Goal: Task Accomplishment & Management: Complete application form

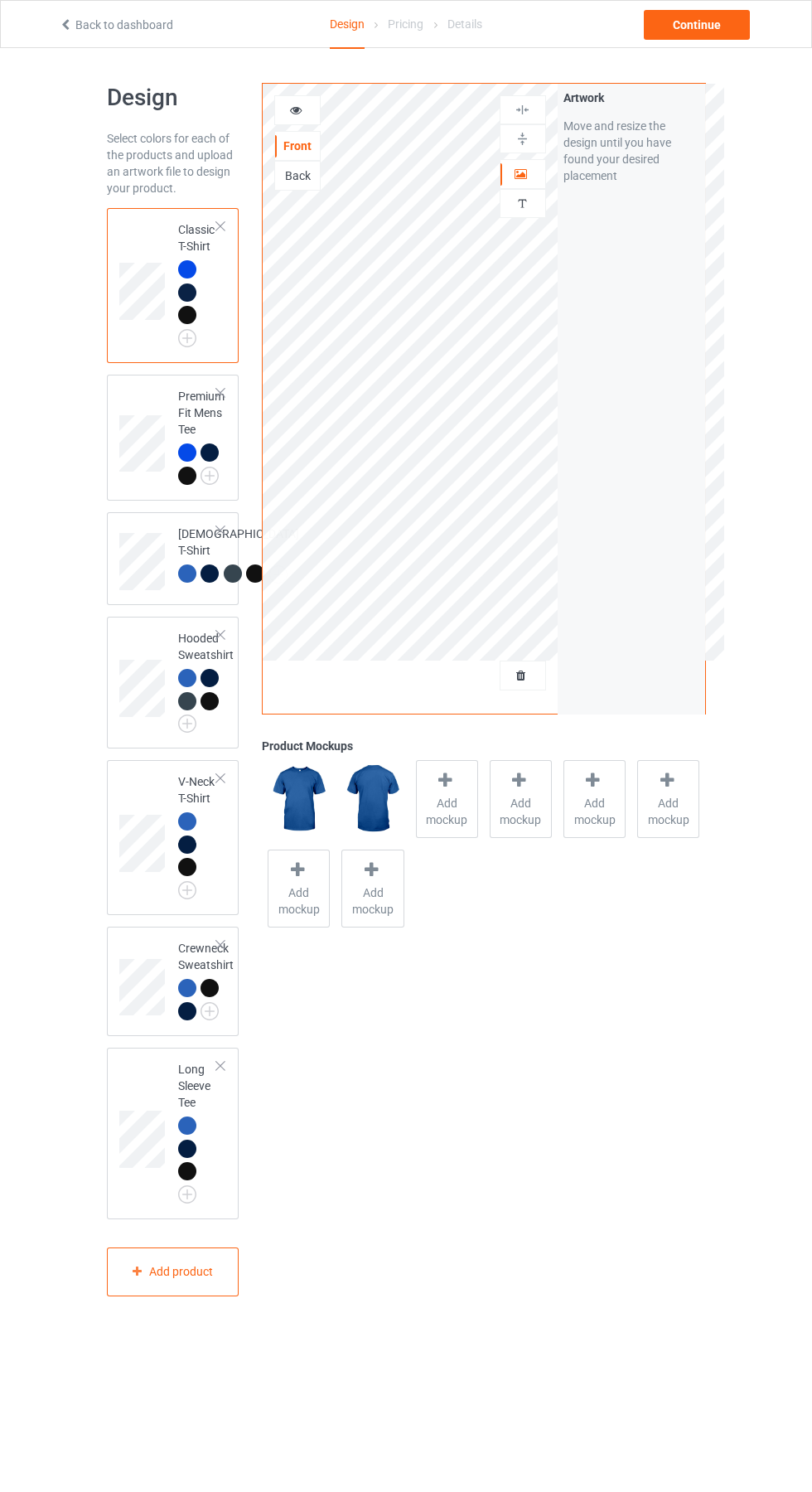
click at [532, 683] on div at bounding box center [522, 675] width 44 height 17
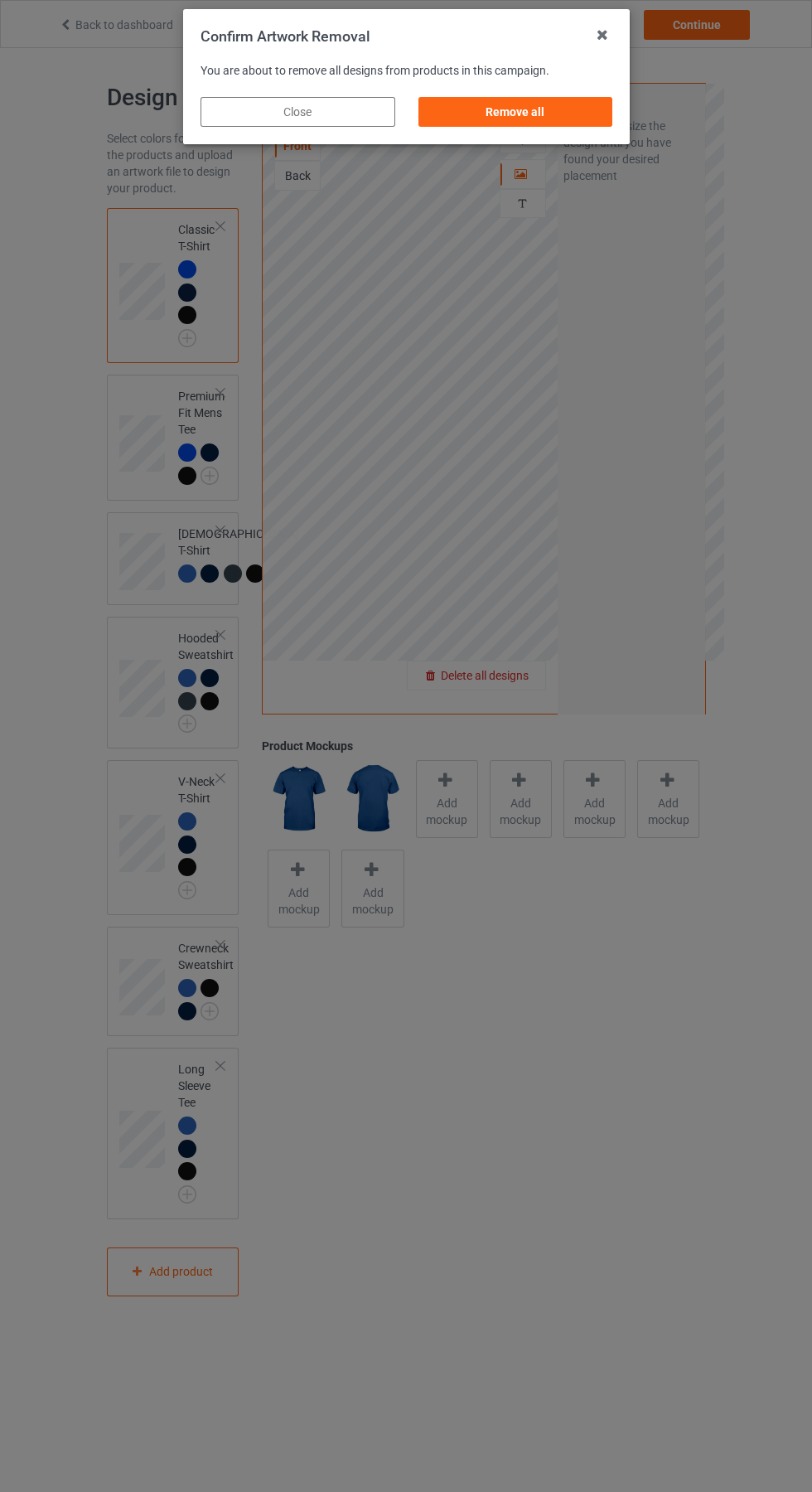
click at [545, 106] on div "Remove all" at bounding box center [515, 111] width 195 height 30
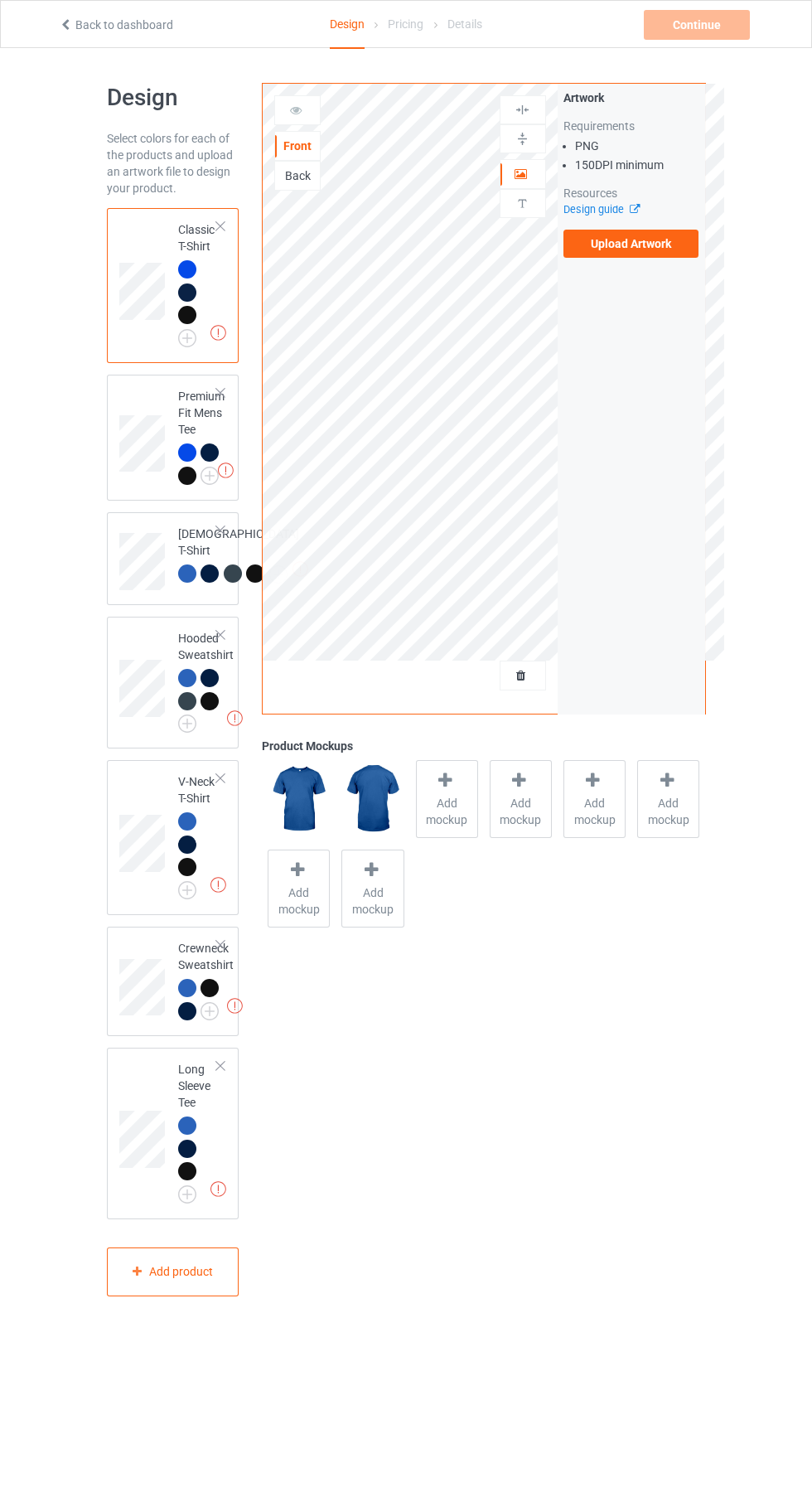
click at [654, 234] on label "Upload Artwork" at bounding box center [631, 243] width 136 height 29
click at [0, 0] on input "Upload Artwork" at bounding box center [0, 0] width 0 height 0
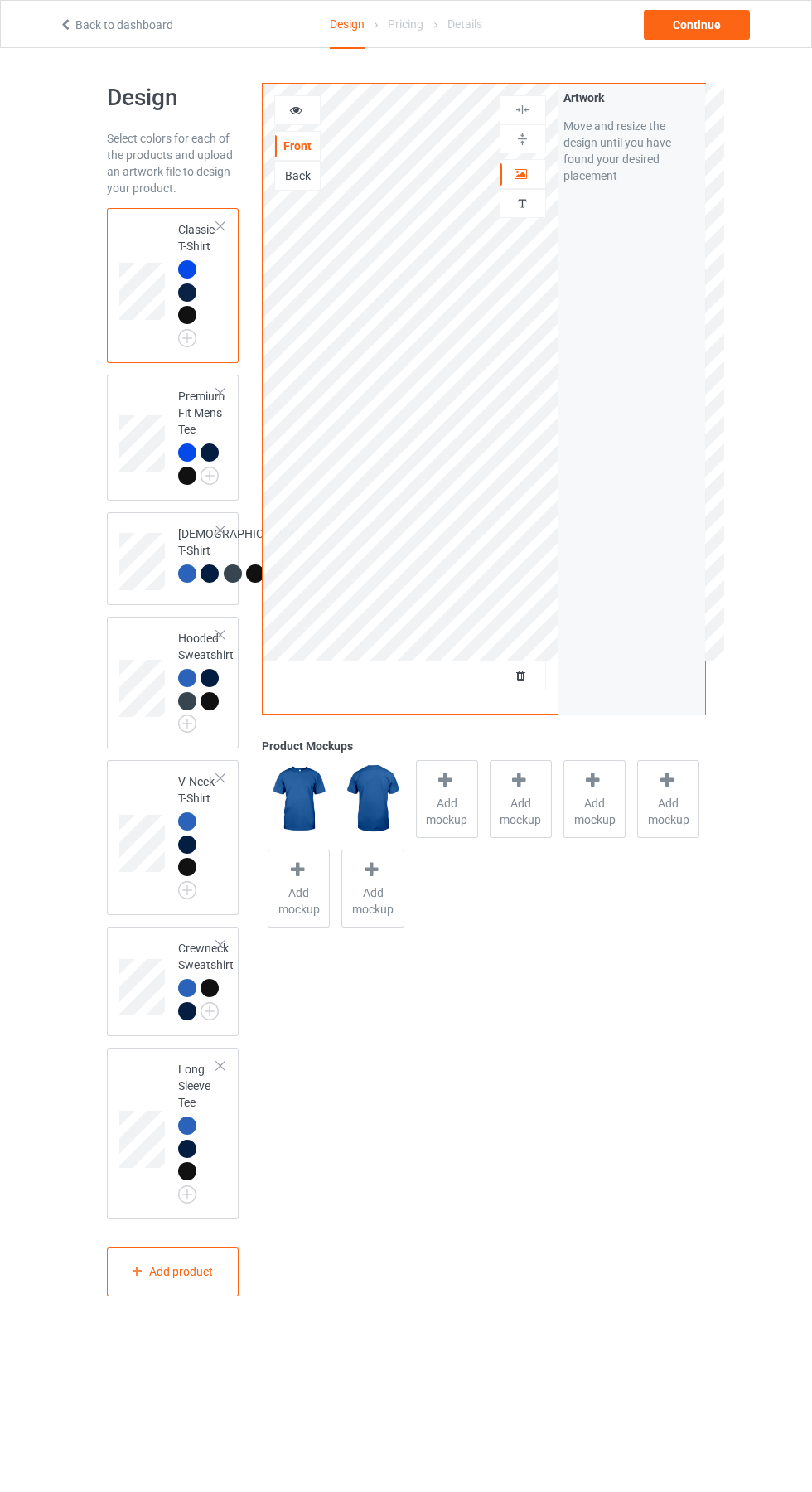
click at [0, 0] on img at bounding box center [0, 0] width 0 height 0
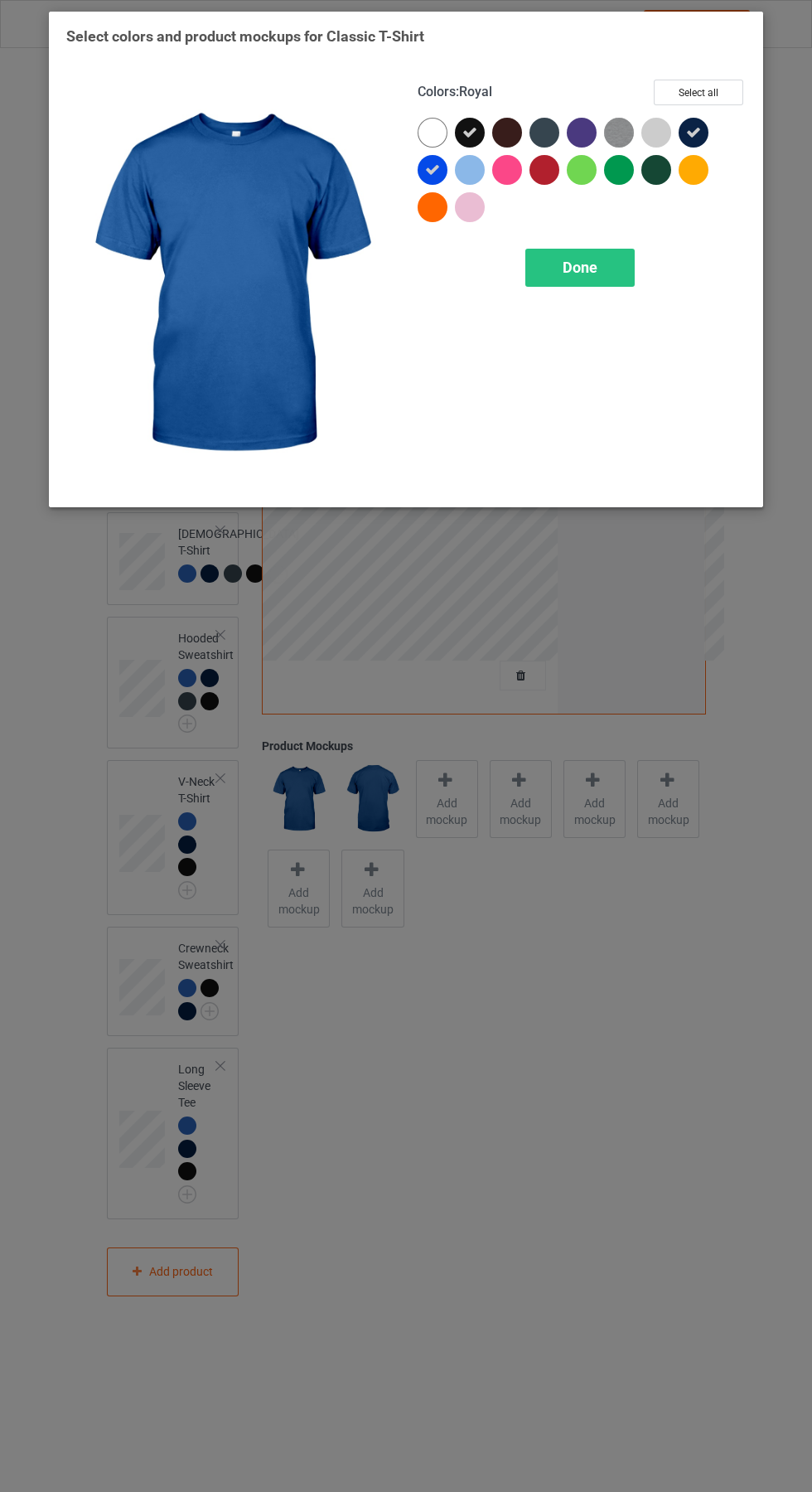
click at [469, 132] on icon at bounding box center [469, 132] width 15 height 15
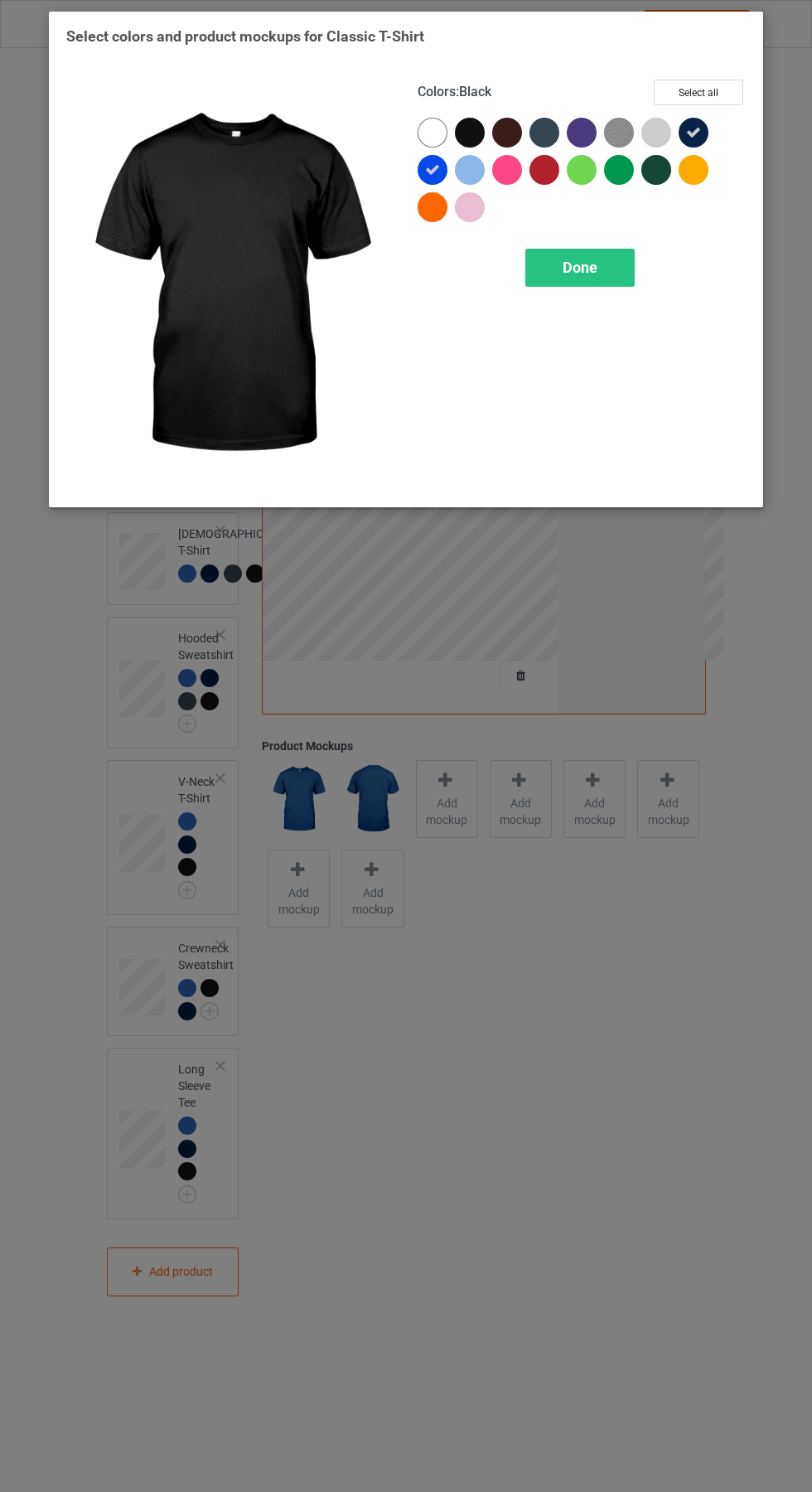
click at [473, 163] on div at bounding box center [469, 169] width 30 height 30
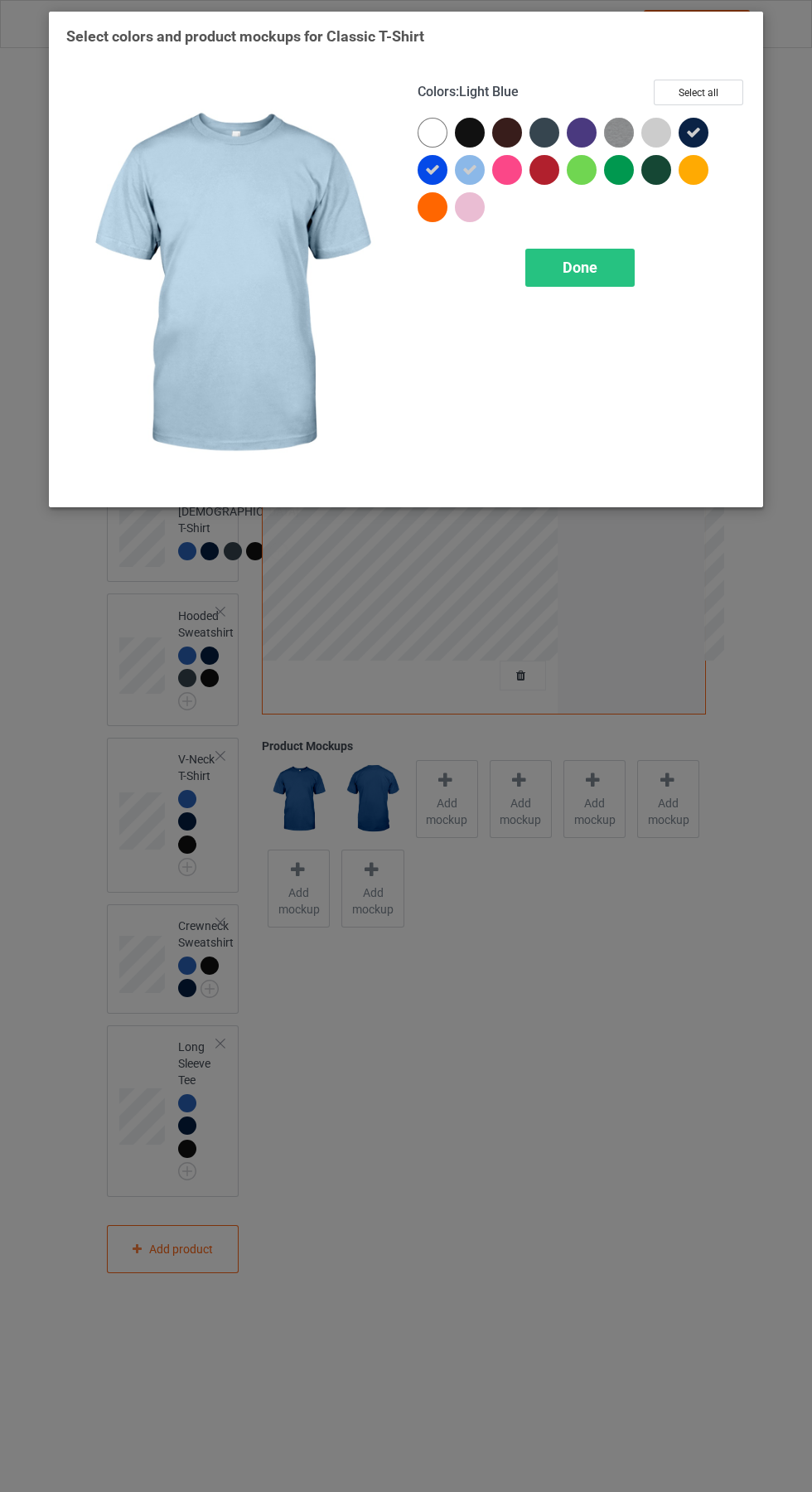
click at [693, 132] on icon at bounding box center [693, 132] width 15 height 15
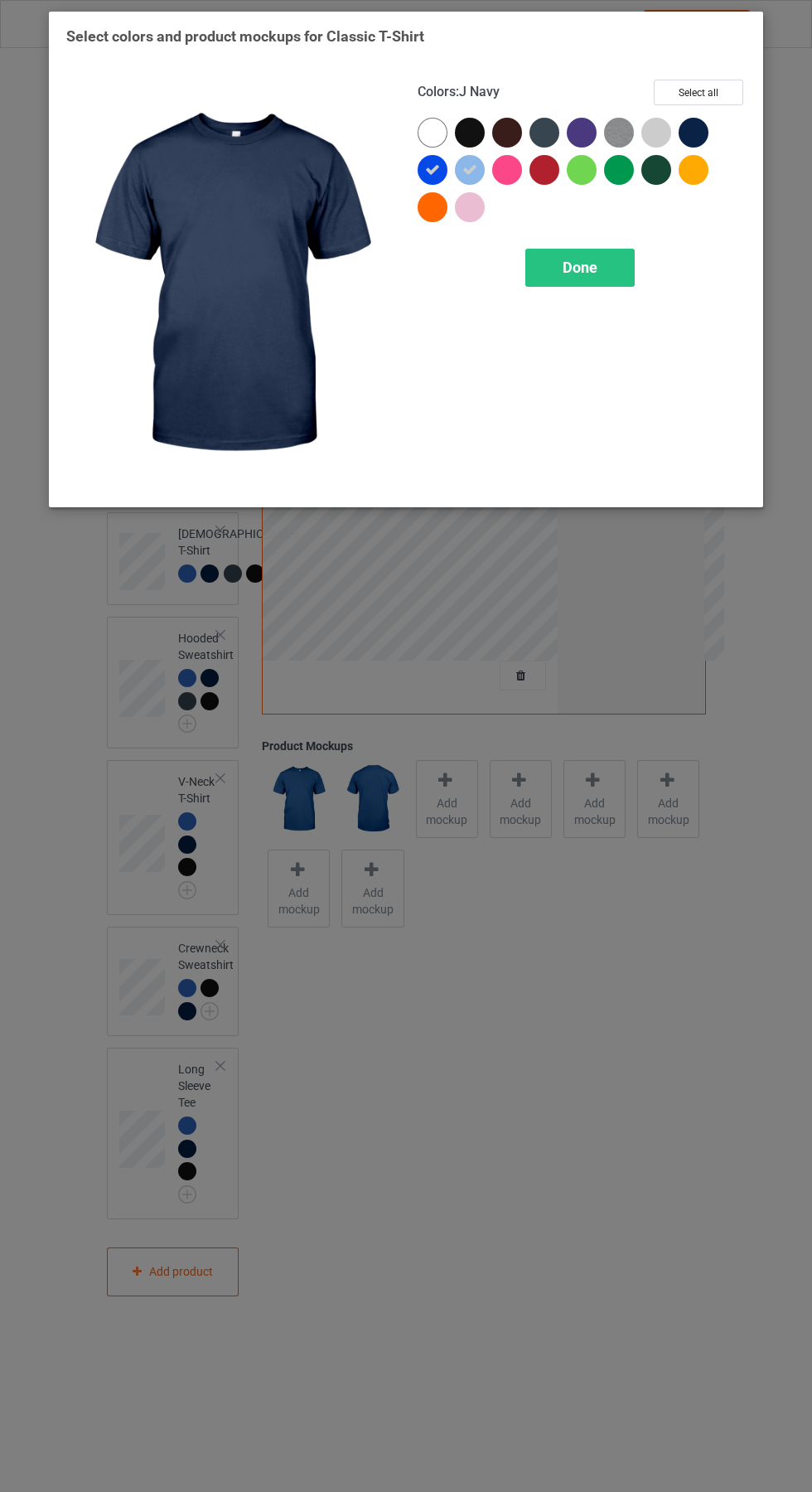
click at [580, 267] on span "Done" at bounding box center [579, 268] width 34 height 18
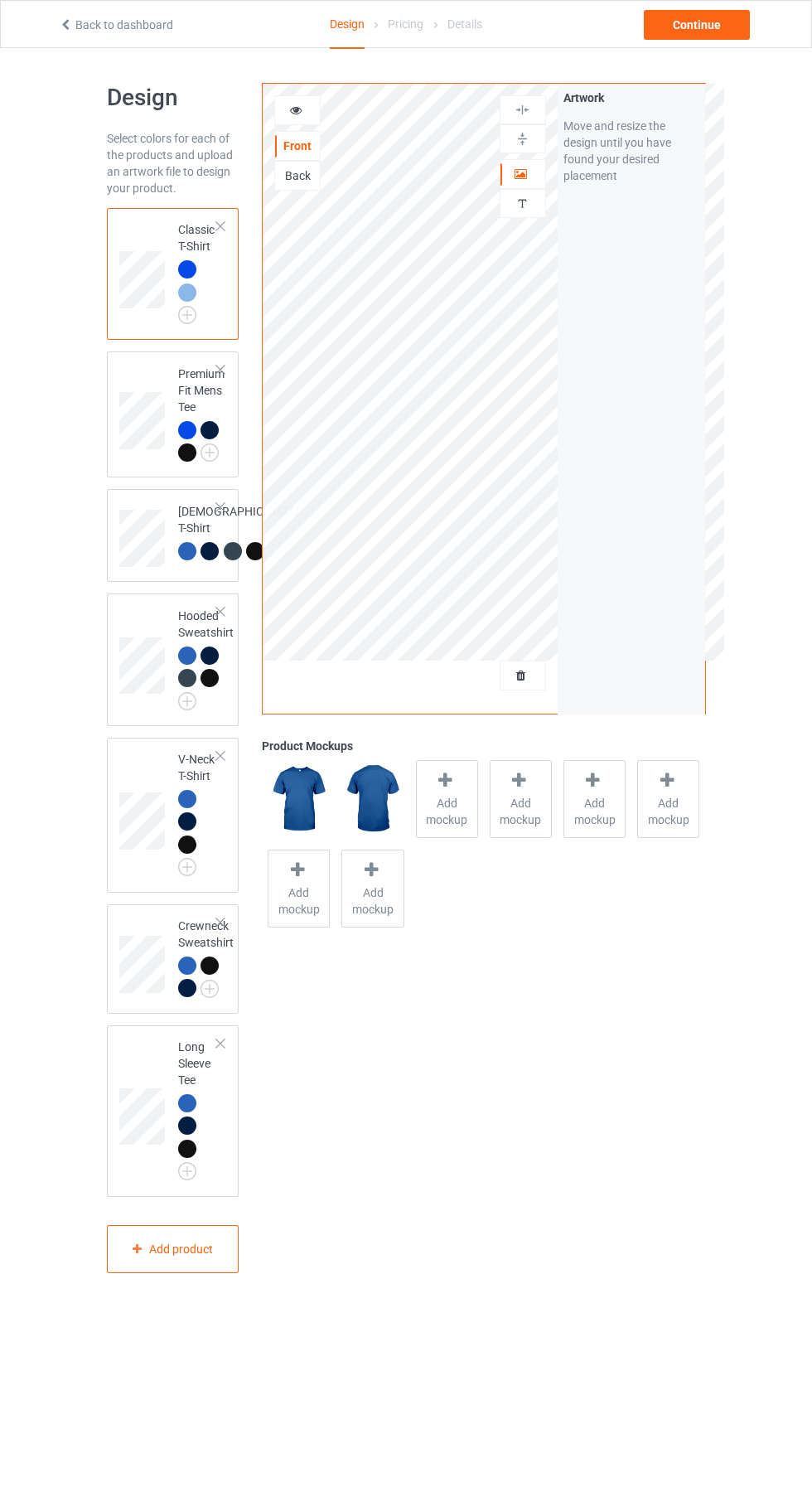
click at [0, 0] on img at bounding box center [0, 0] width 0 height 0
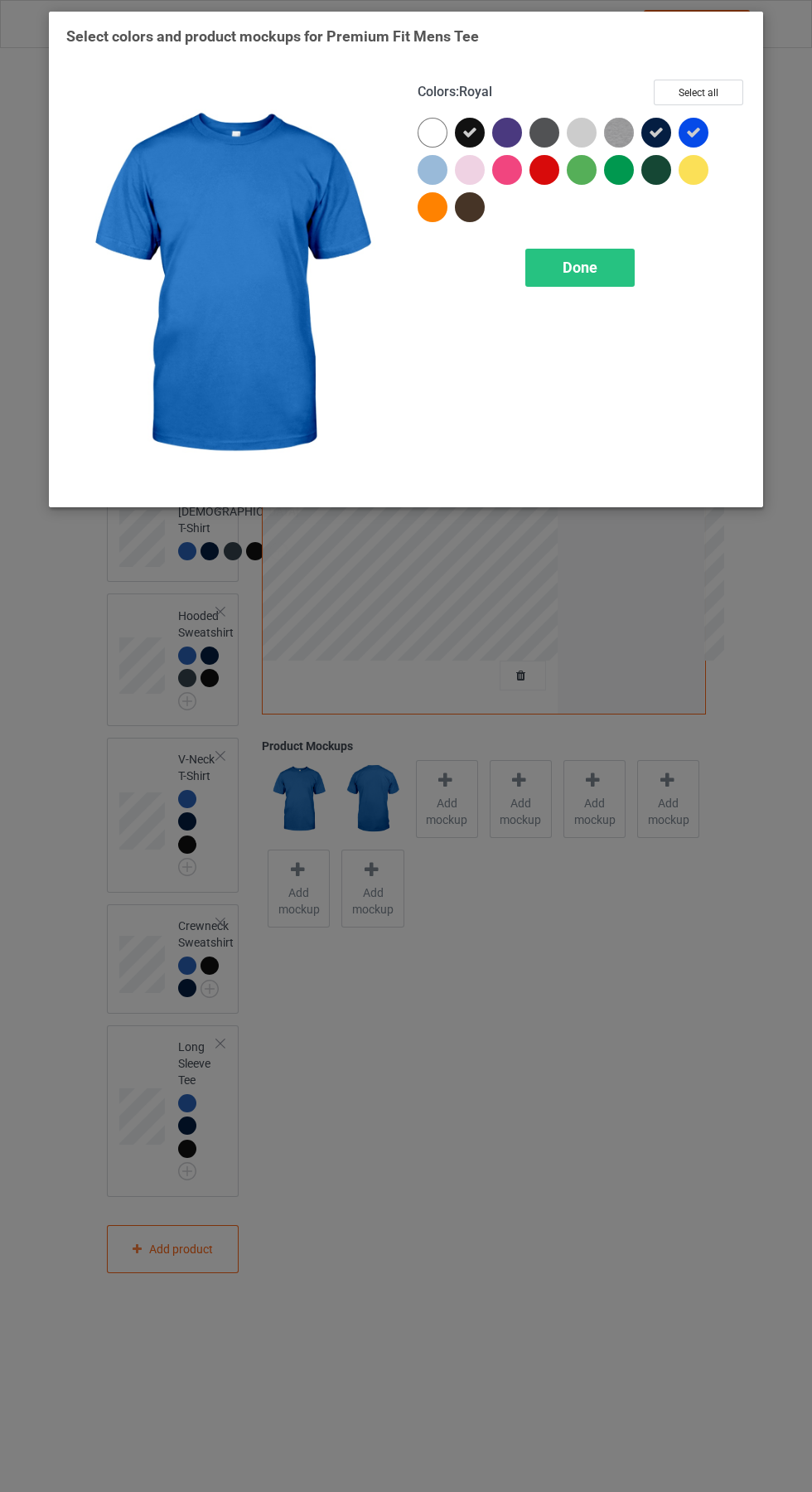
click at [441, 162] on div at bounding box center [432, 169] width 30 height 30
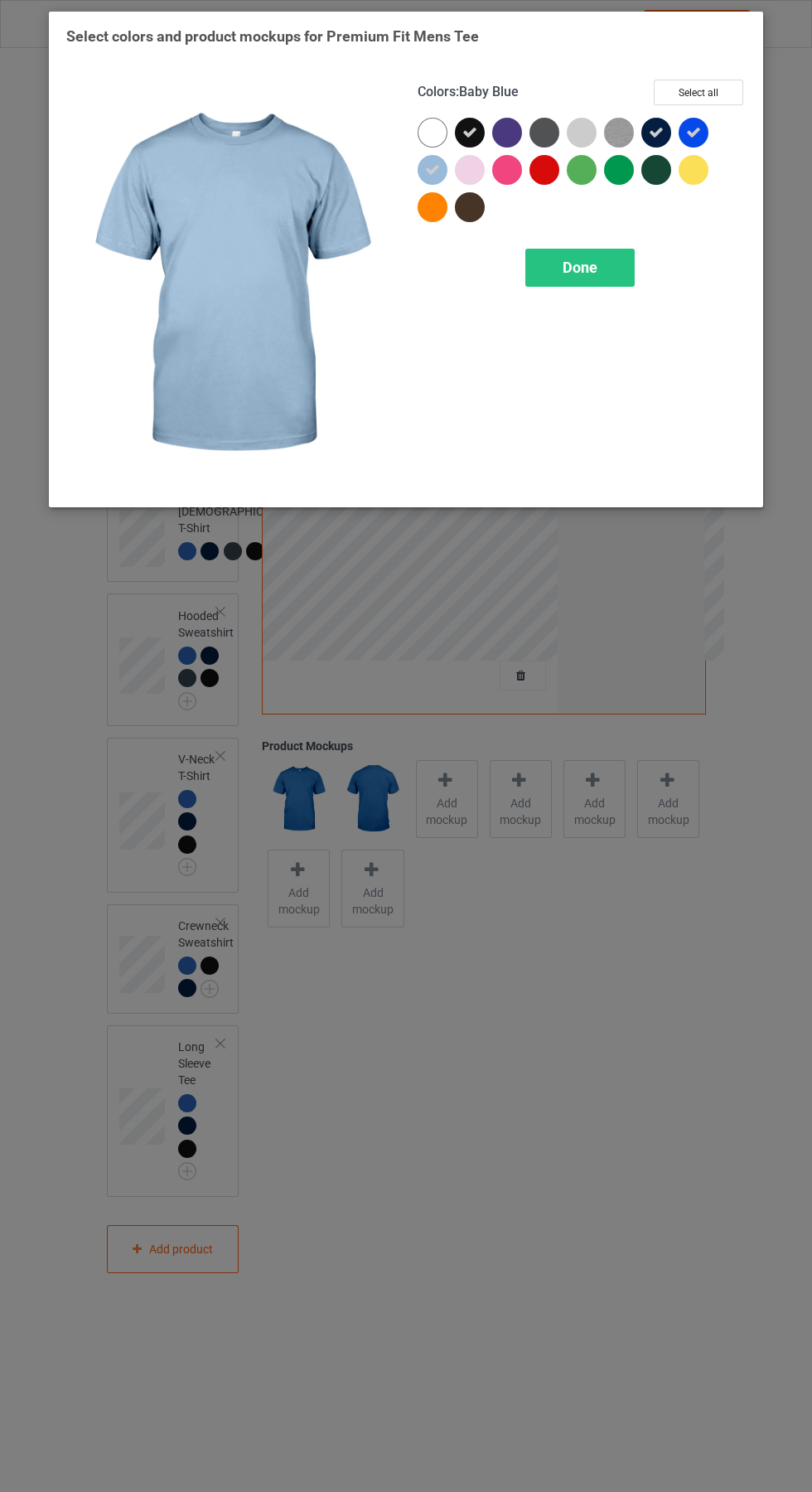
click at [472, 123] on div at bounding box center [469, 132] width 30 height 30
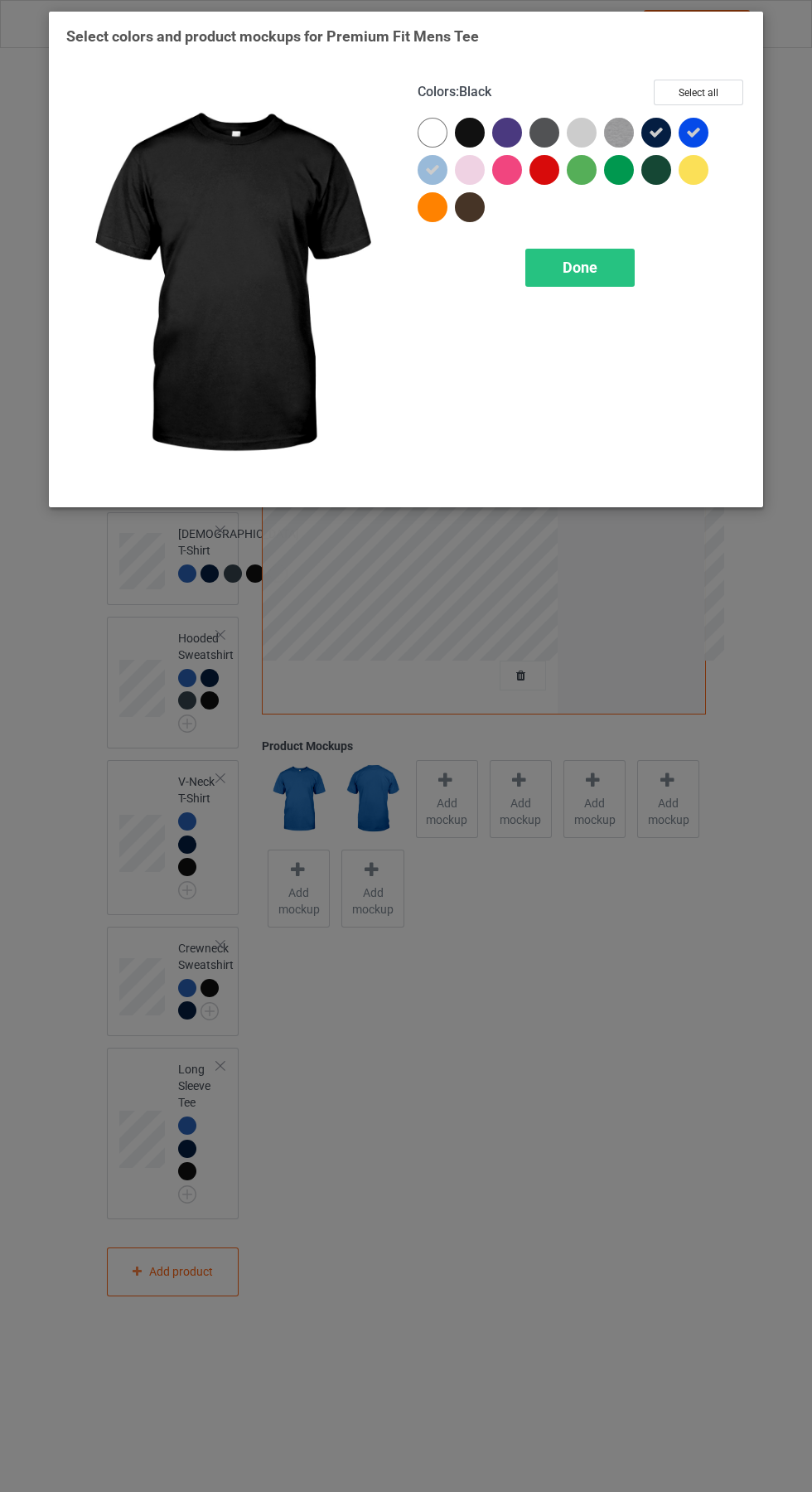
click at [655, 132] on icon at bounding box center [656, 132] width 15 height 15
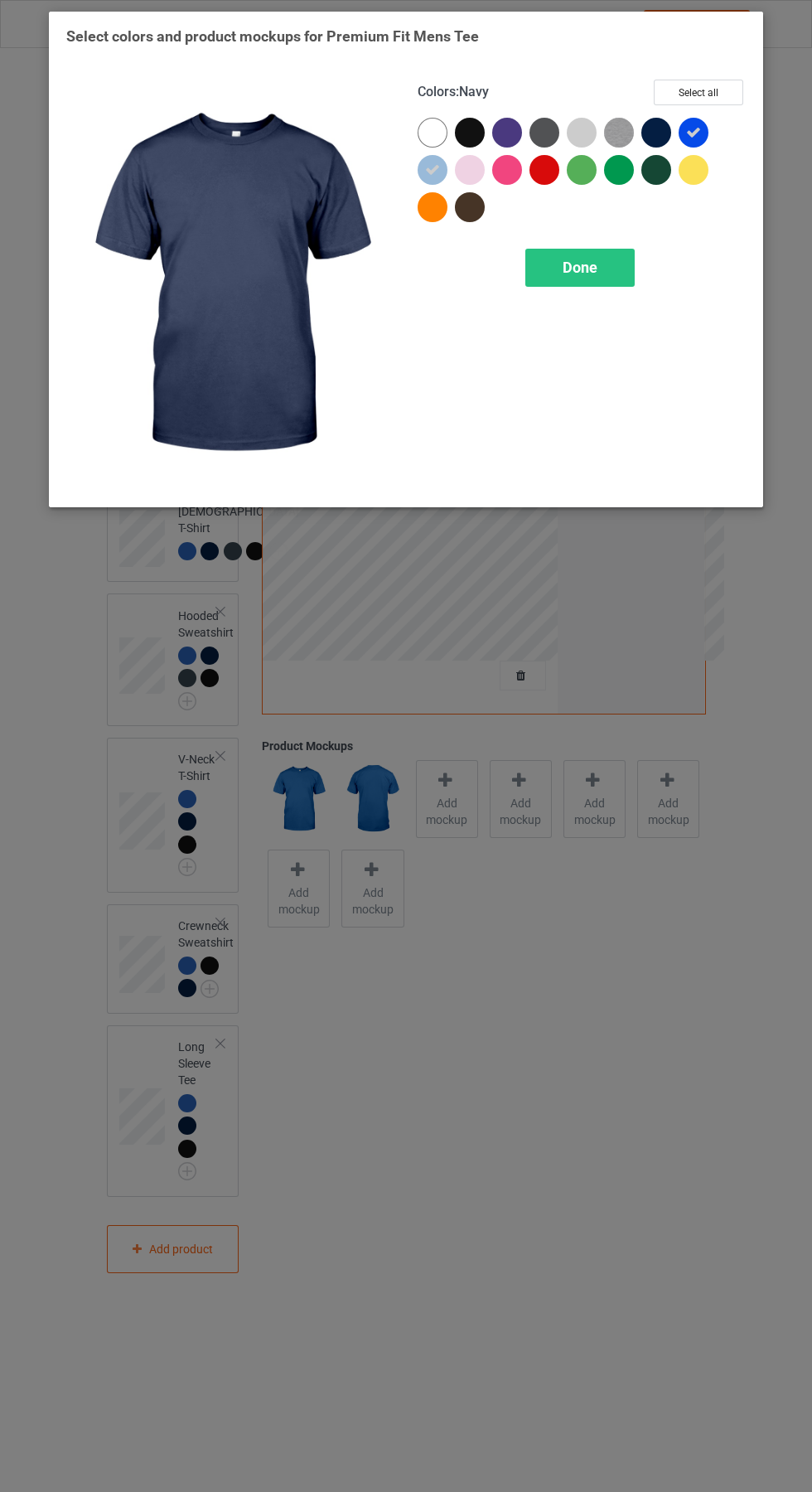
click at [630, 269] on div "Done" at bounding box center [579, 267] width 109 height 38
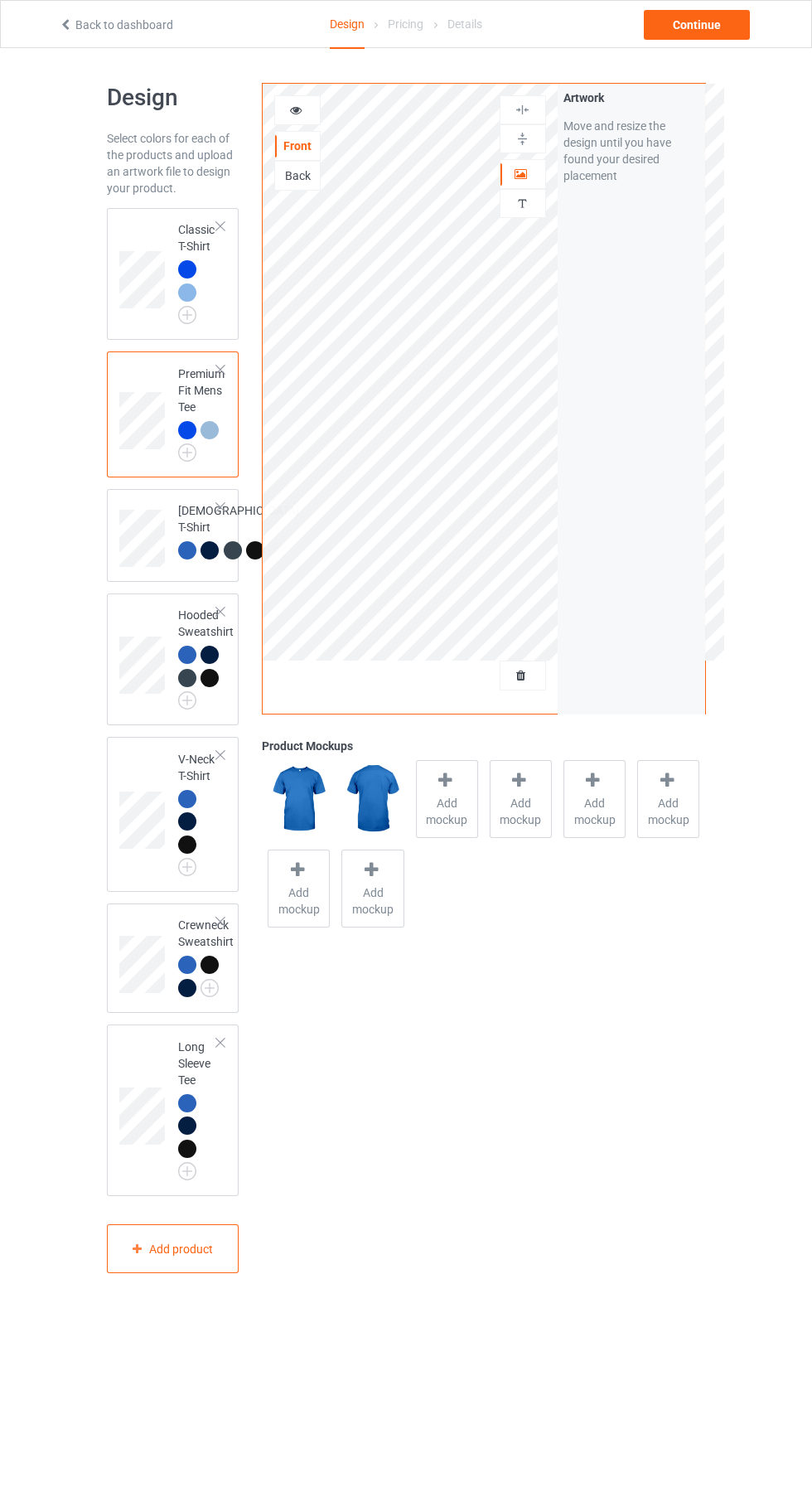
click at [0, 0] on img at bounding box center [0, 0] width 0 height 0
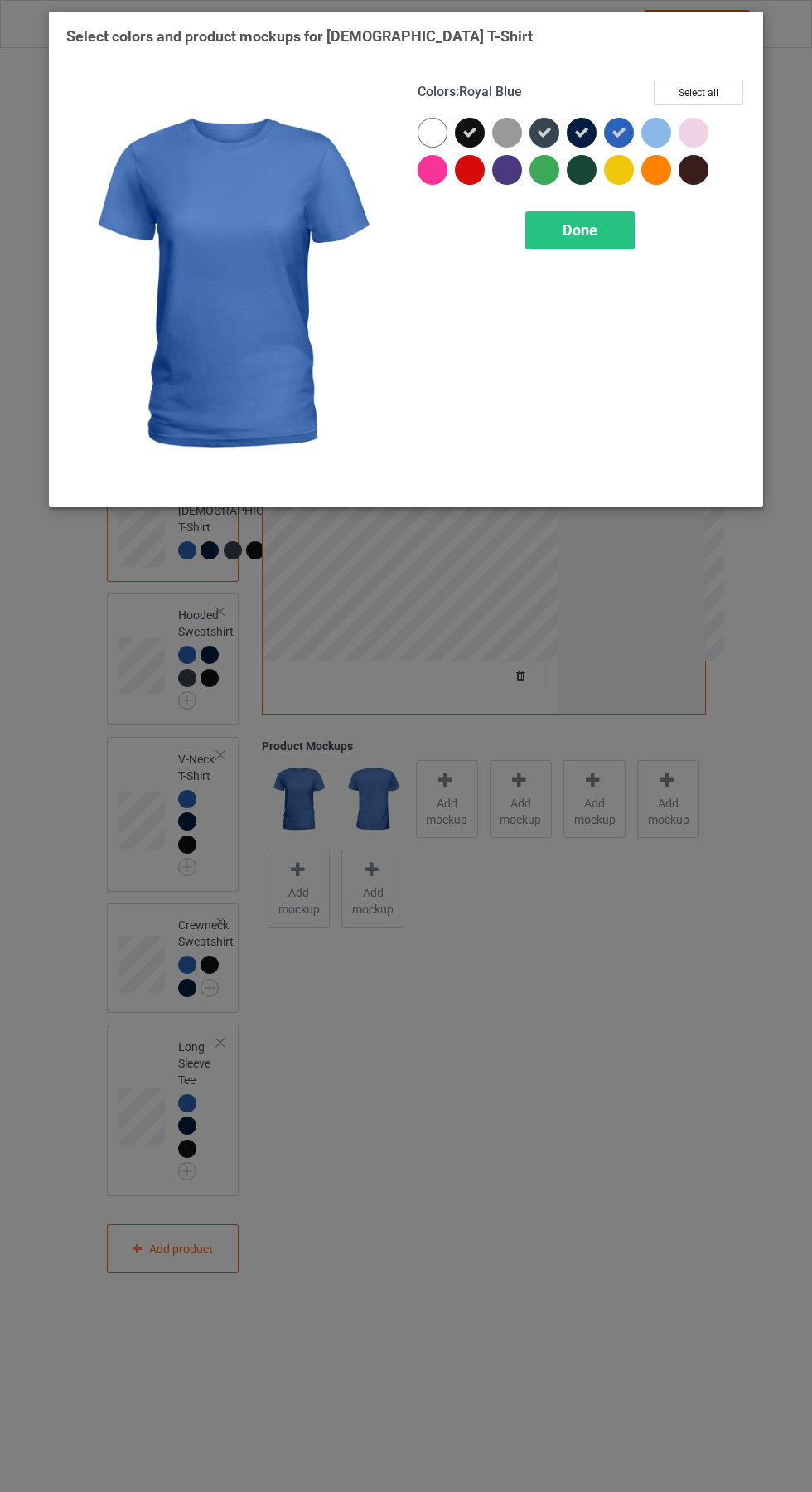
click at [660, 139] on div at bounding box center [656, 132] width 30 height 30
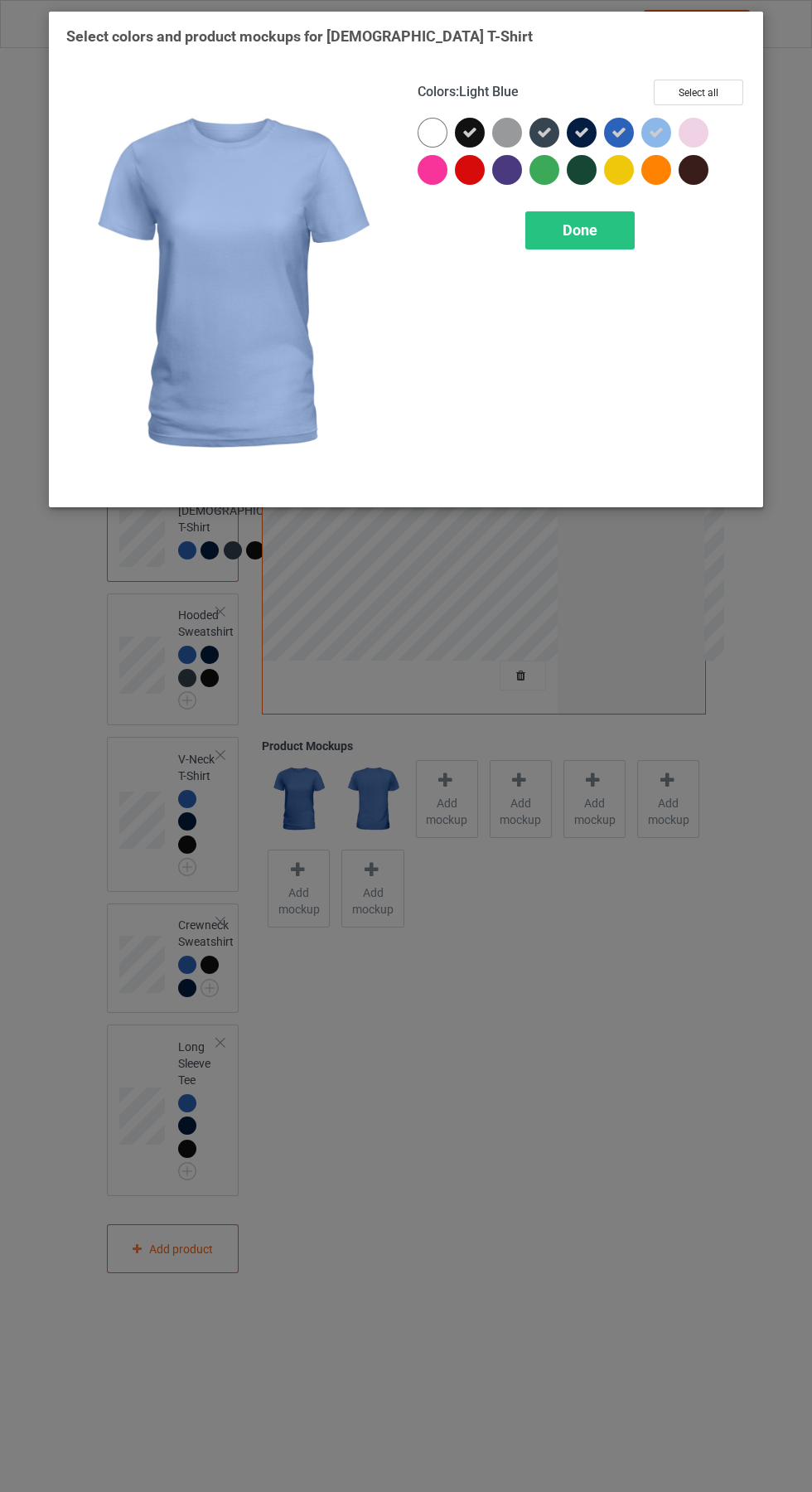
click at [579, 126] on icon at bounding box center [581, 132] width 15 height 15
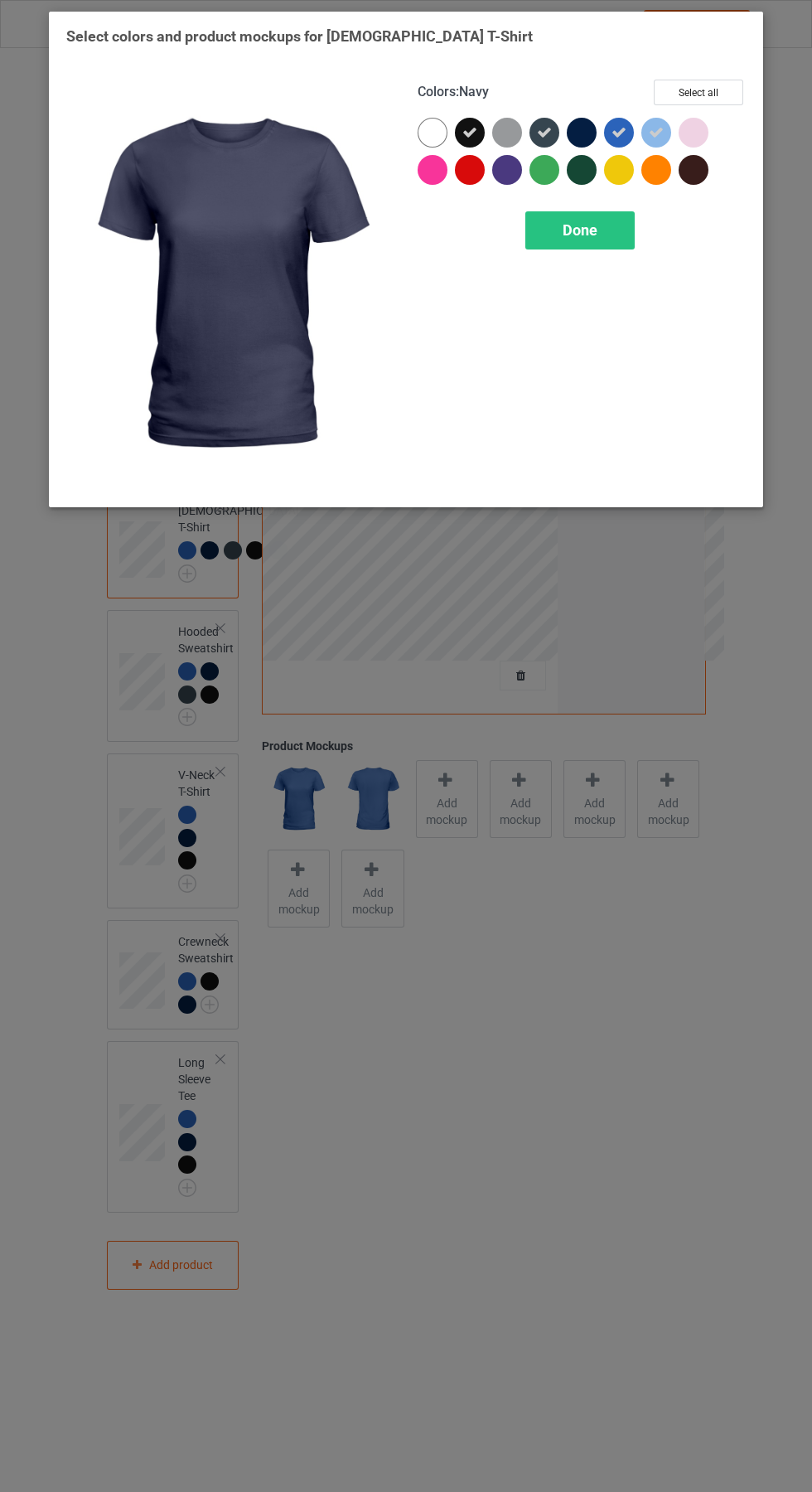
click at [544, 138] on icon at bounding box center [543, 132] width 15 height 15
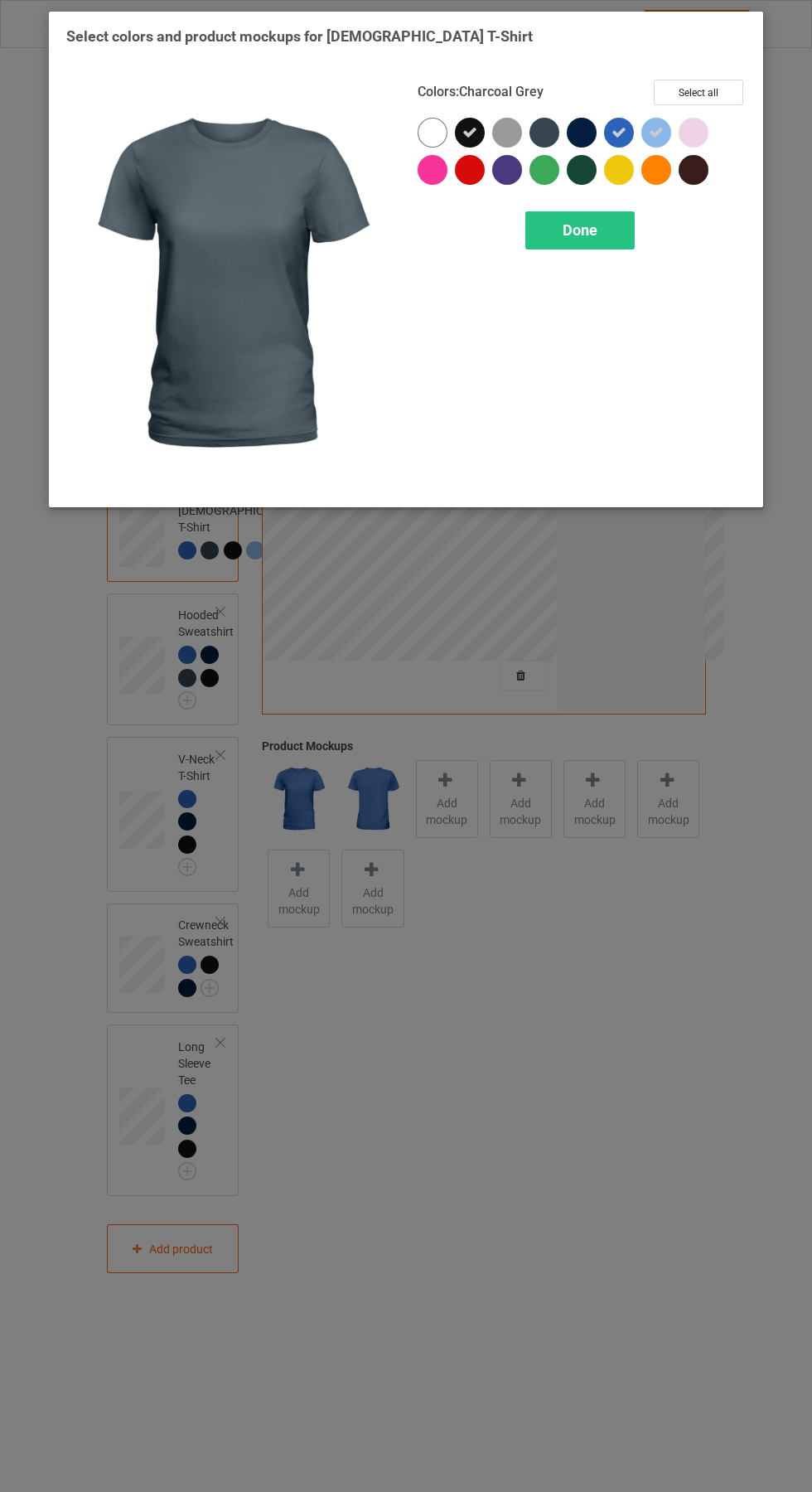
click at [471, 125] on icon at bounding box center [469, 132] width 15 height 15
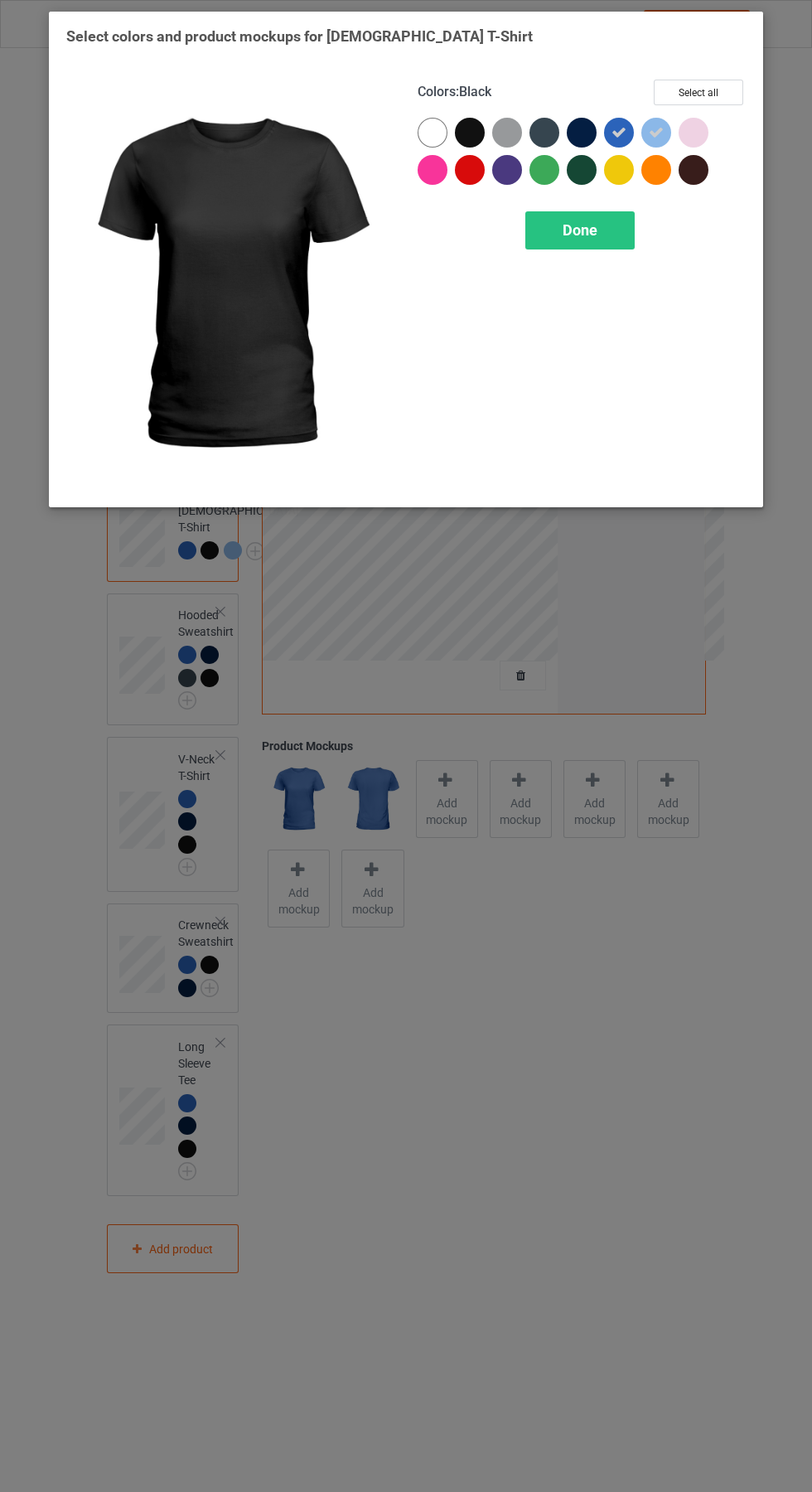
click at [608, 237] on div "Done" at bounding box center [579, 230] width 109 height 38
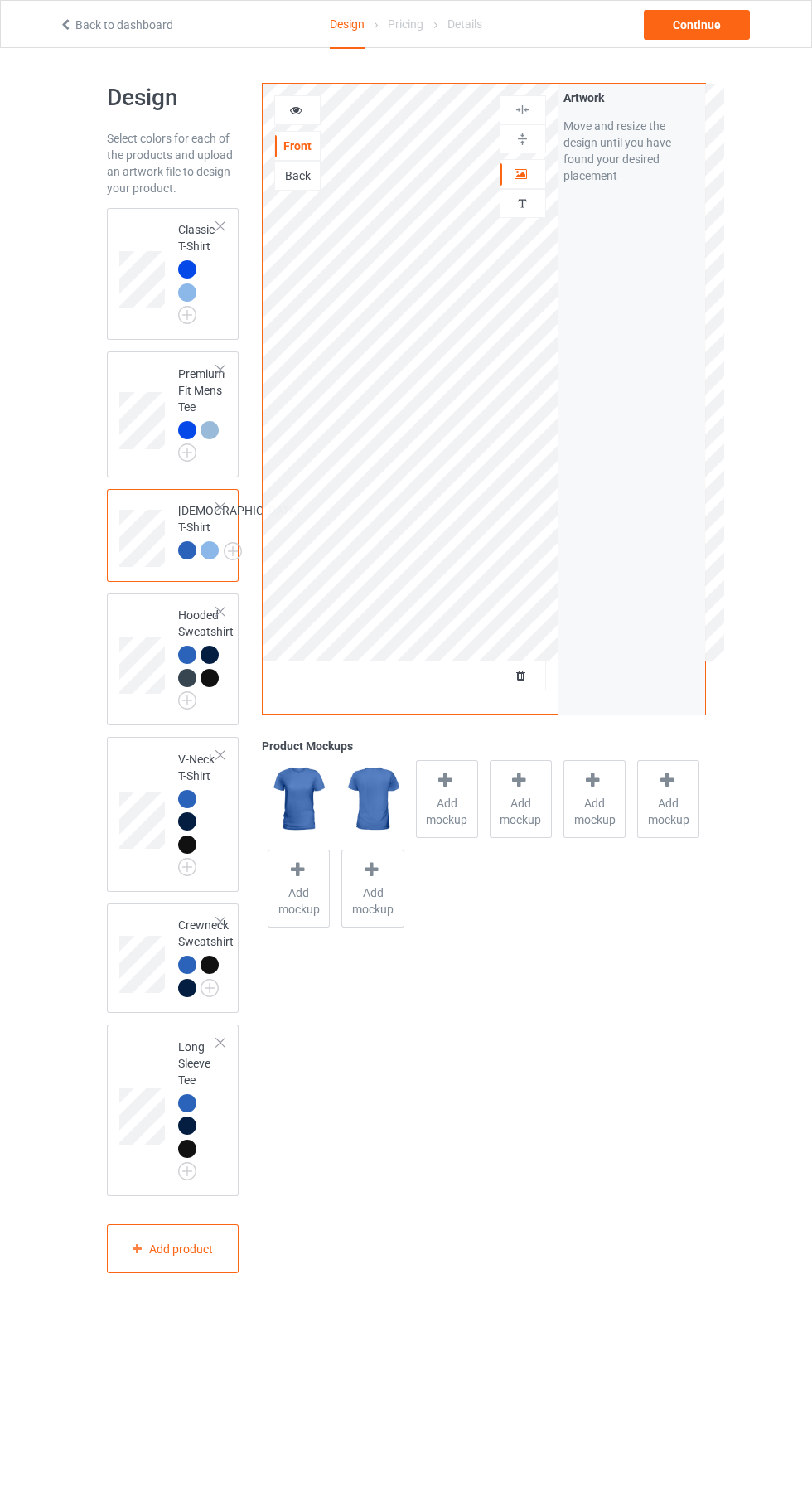
click at [0, 0] on img at bounding box center [0, 0] width 0 height 0
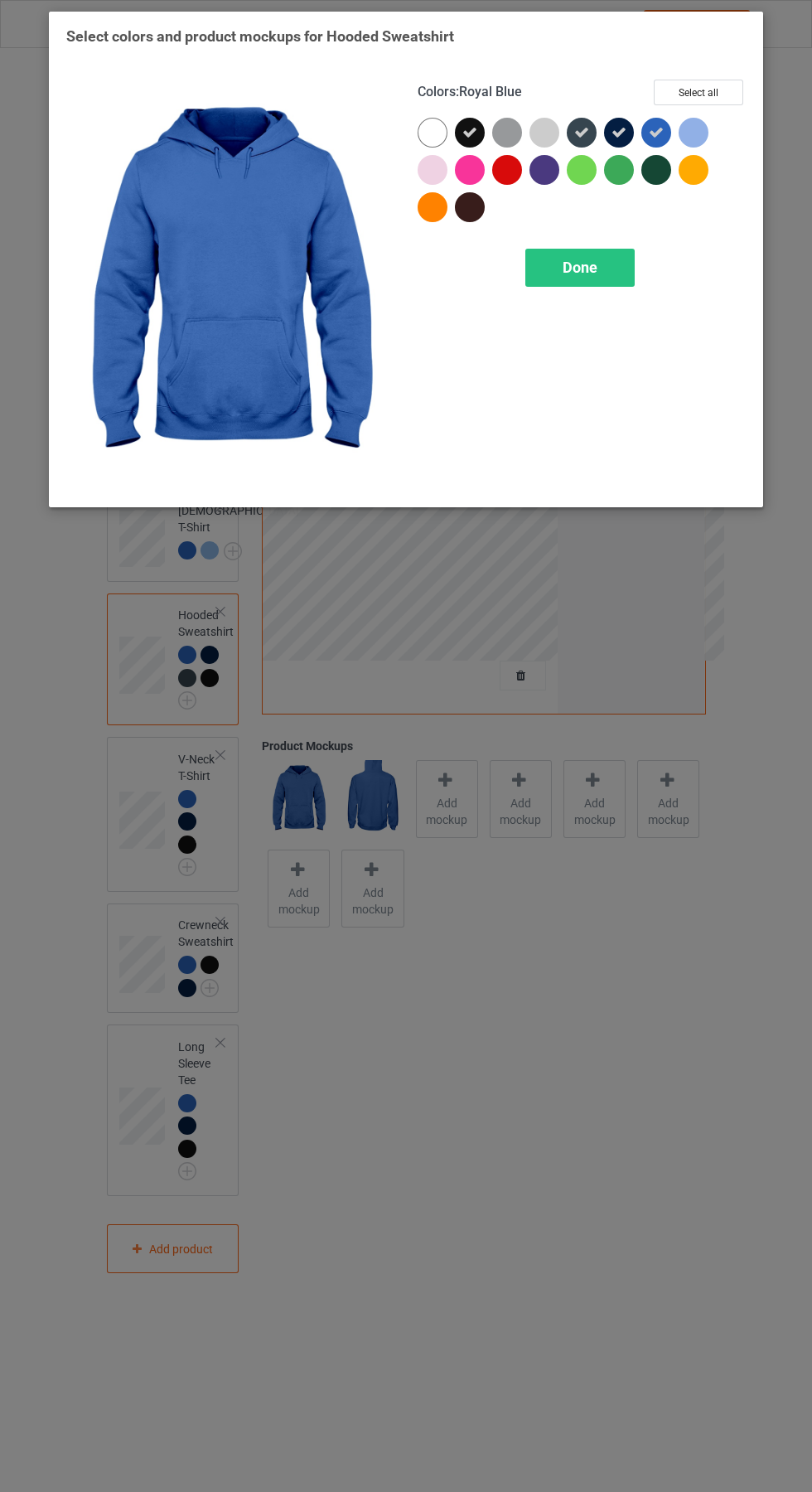
click at [691, 124] on div at bounding box center [693, 132] width 30 height 30
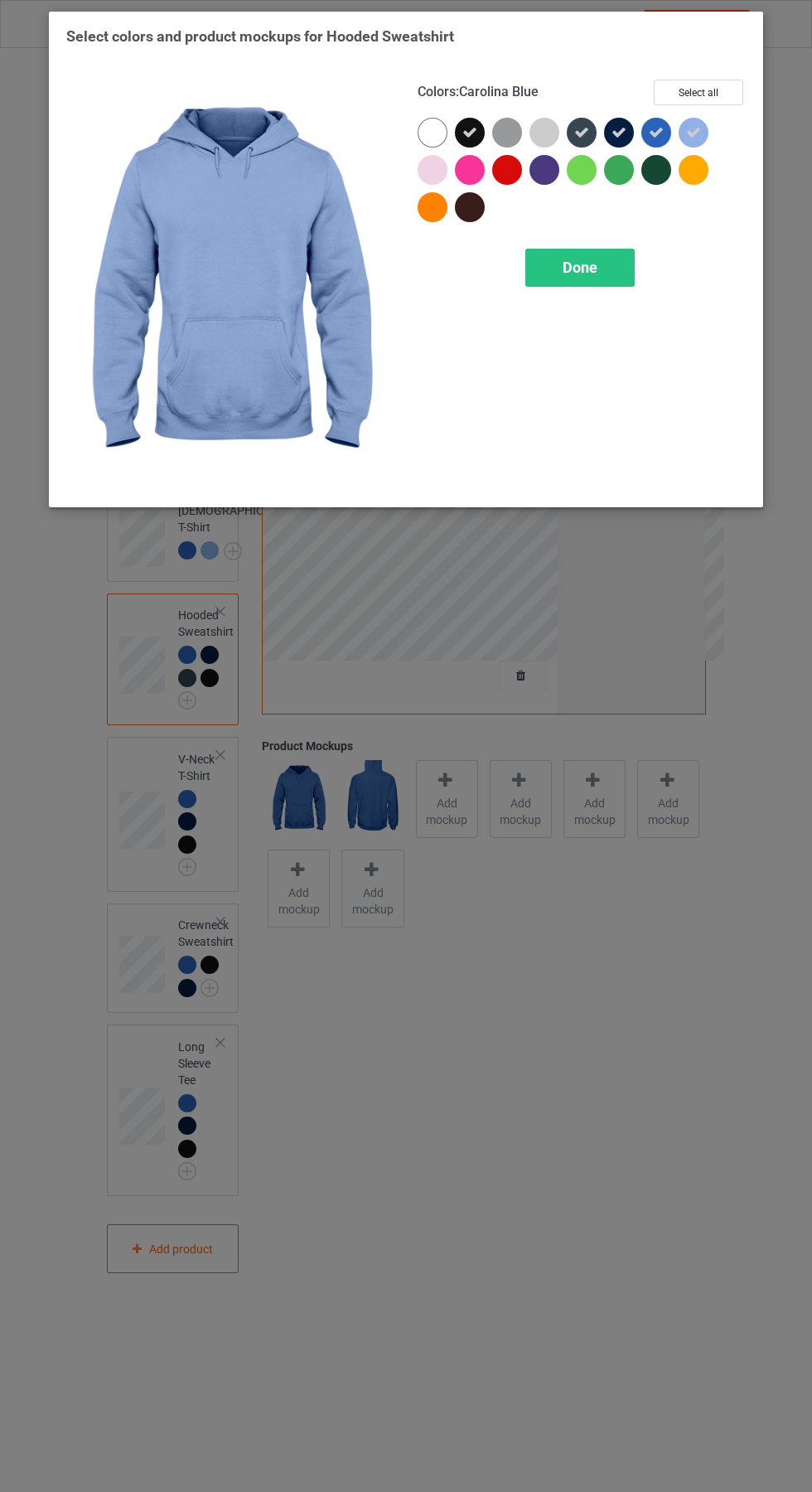
click at [608, 119] on div at bounding box center [622, 136] width 37 height 37
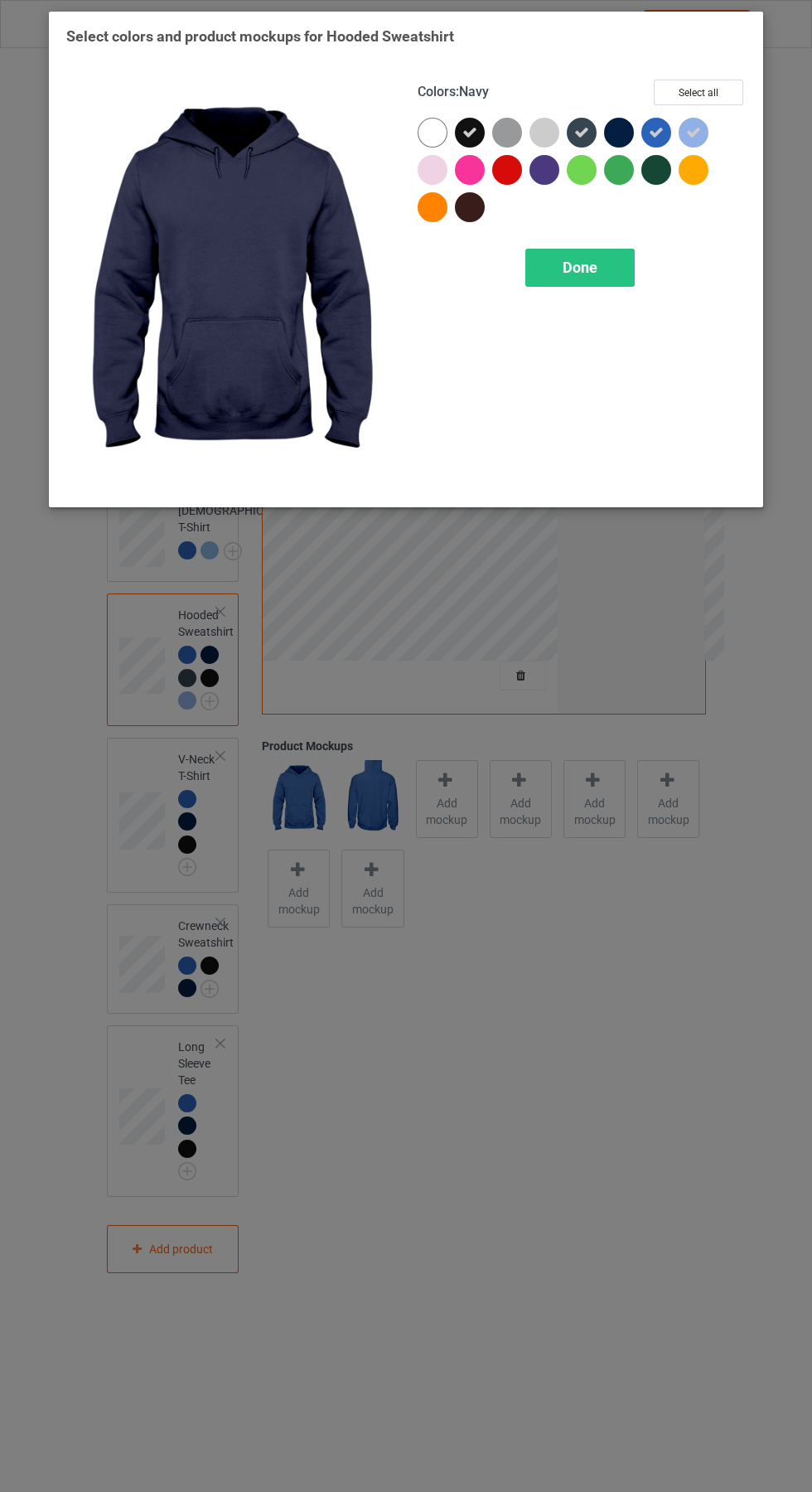
click at [580, 139] on icon at bounding box center [581, 132] width 15 height 15
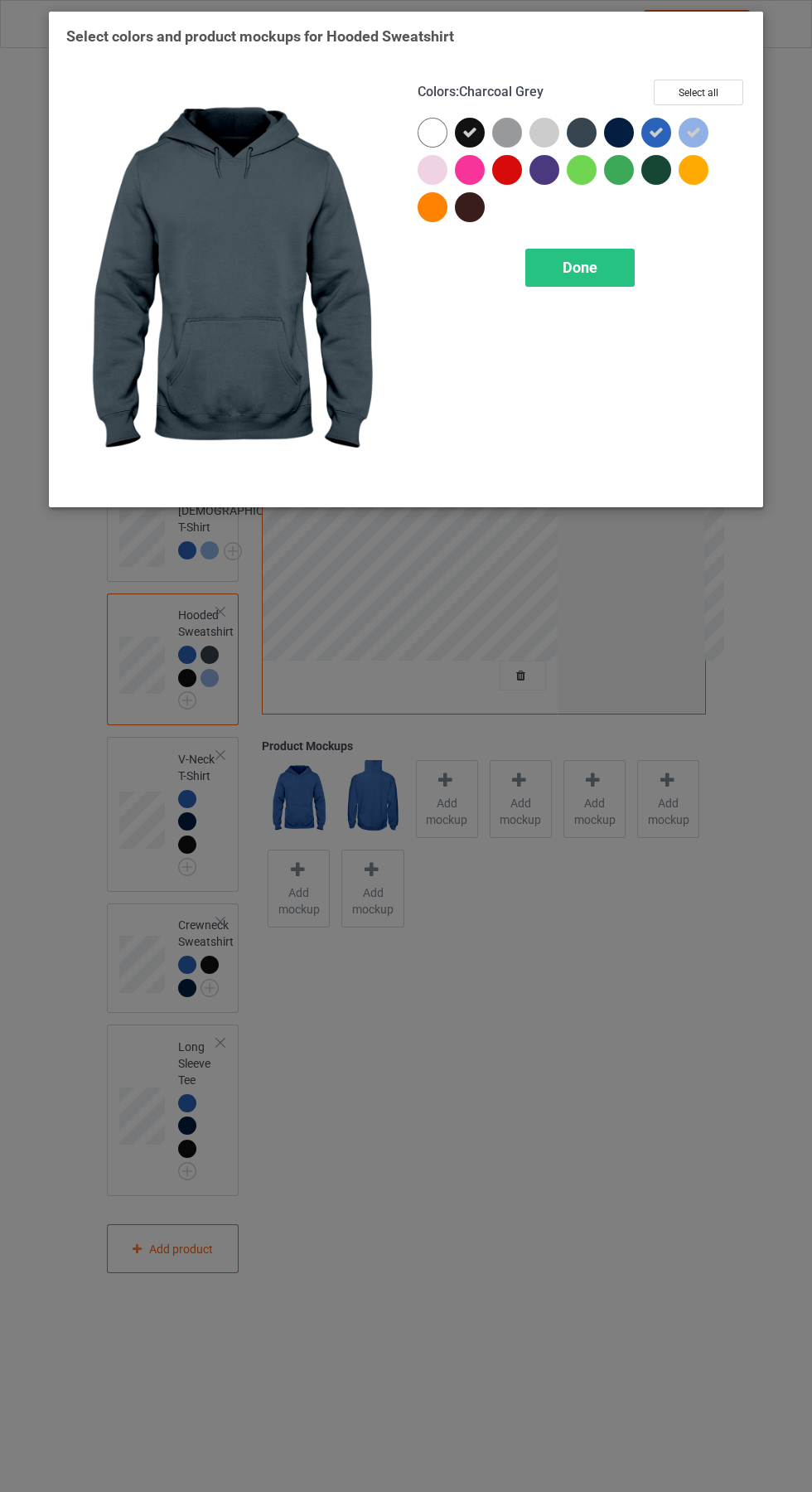
click at [460, 130] on div at bounding box center [469, 132] width 30 height 30
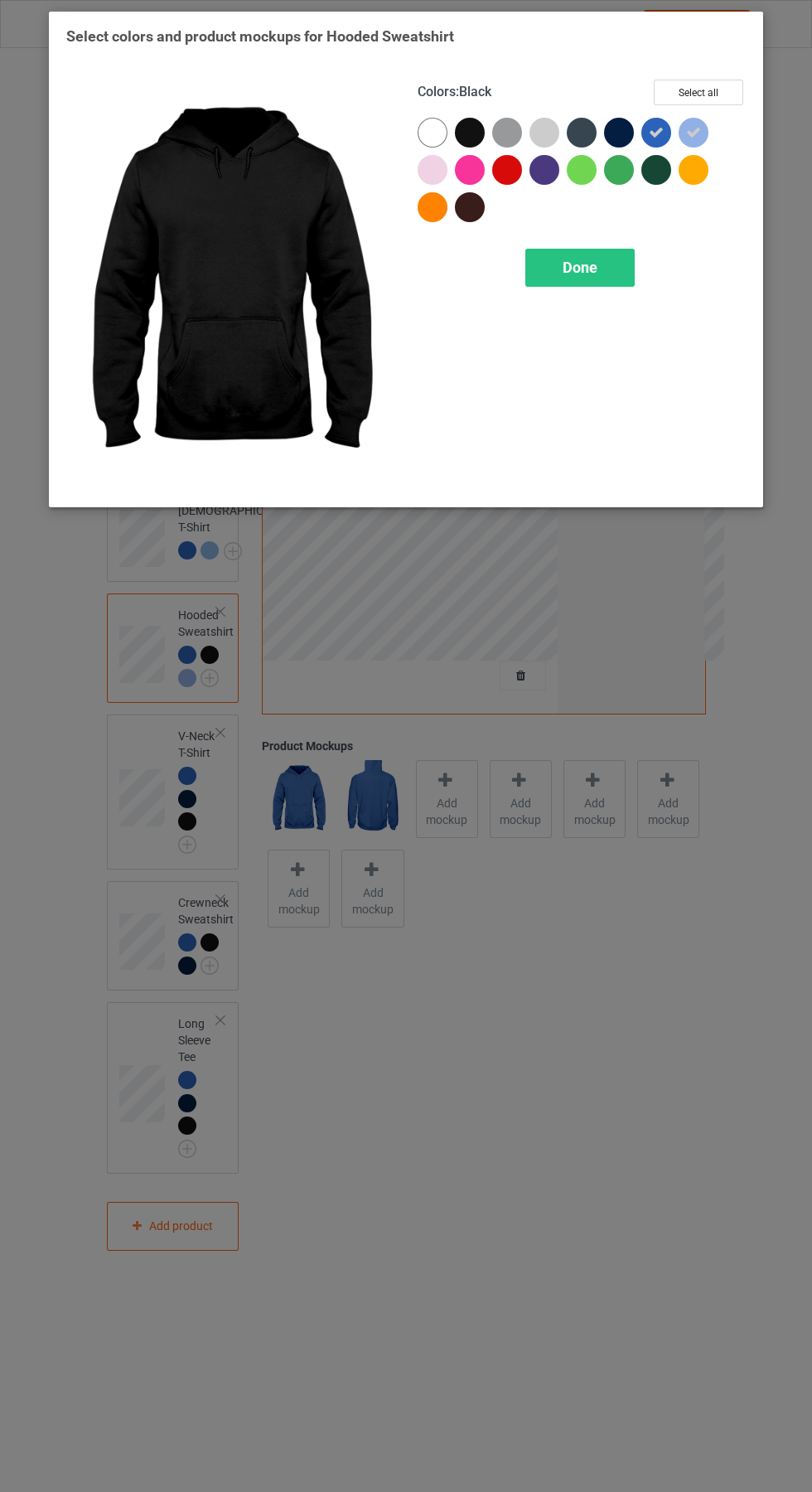
click at [616, 272] on div "Done" at bounding box center [579, 267] width 109 height 38
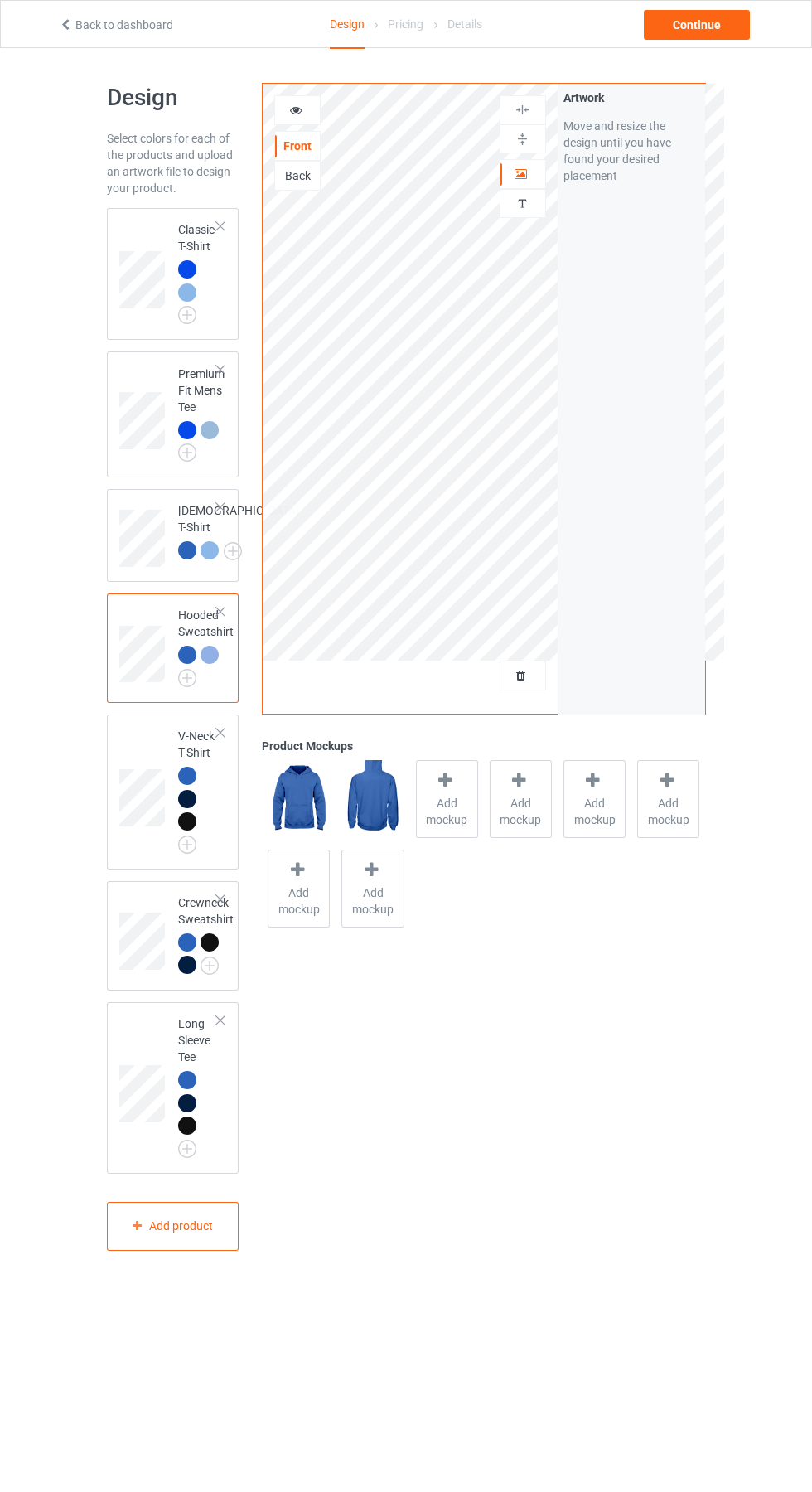
click at [212, 951] on div at bounding box center [210, 941] width 19 height 19
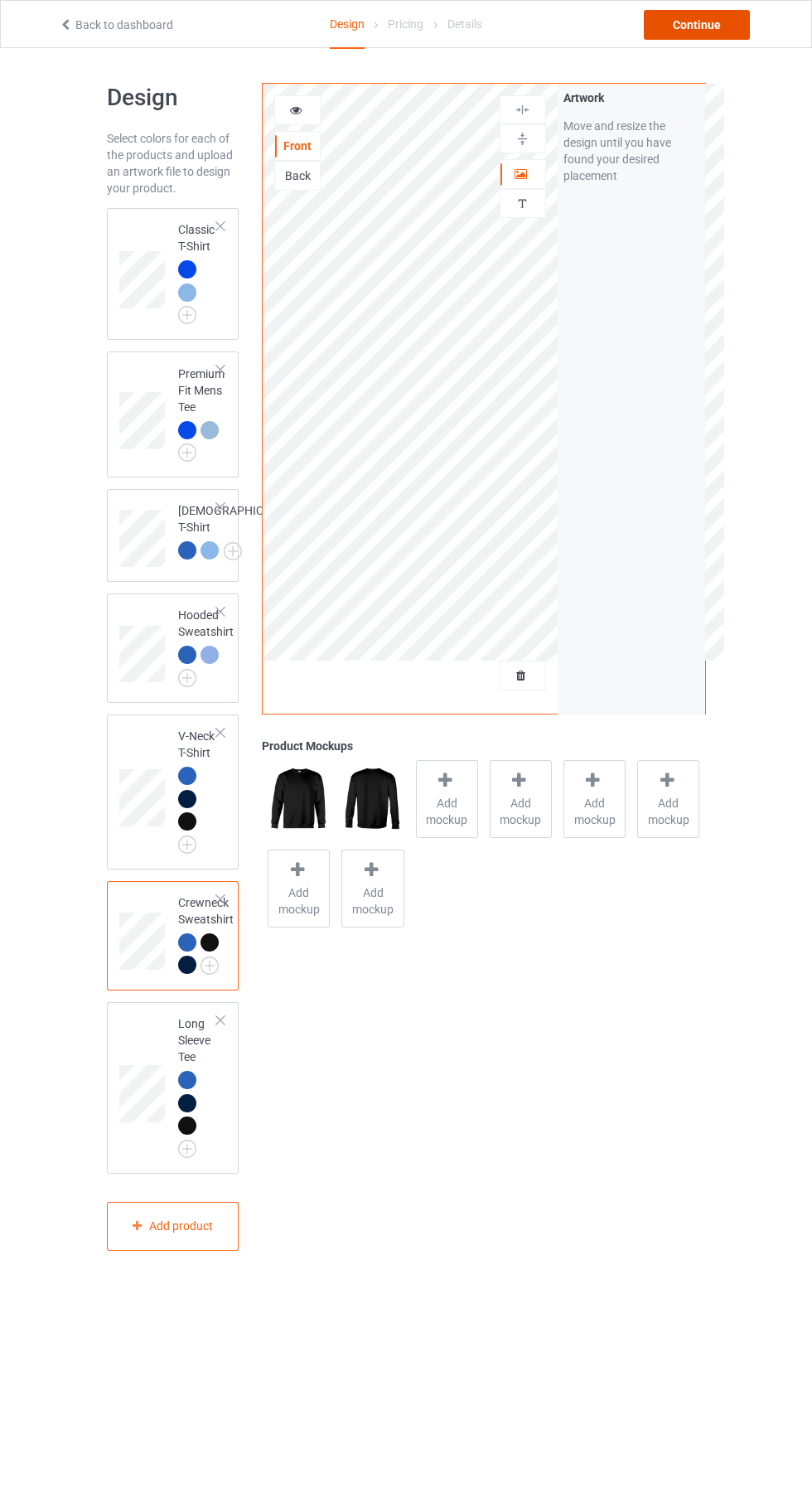
click at [722, 25] on div "Continue" at bounding box center [697, 25] width 106 height 30
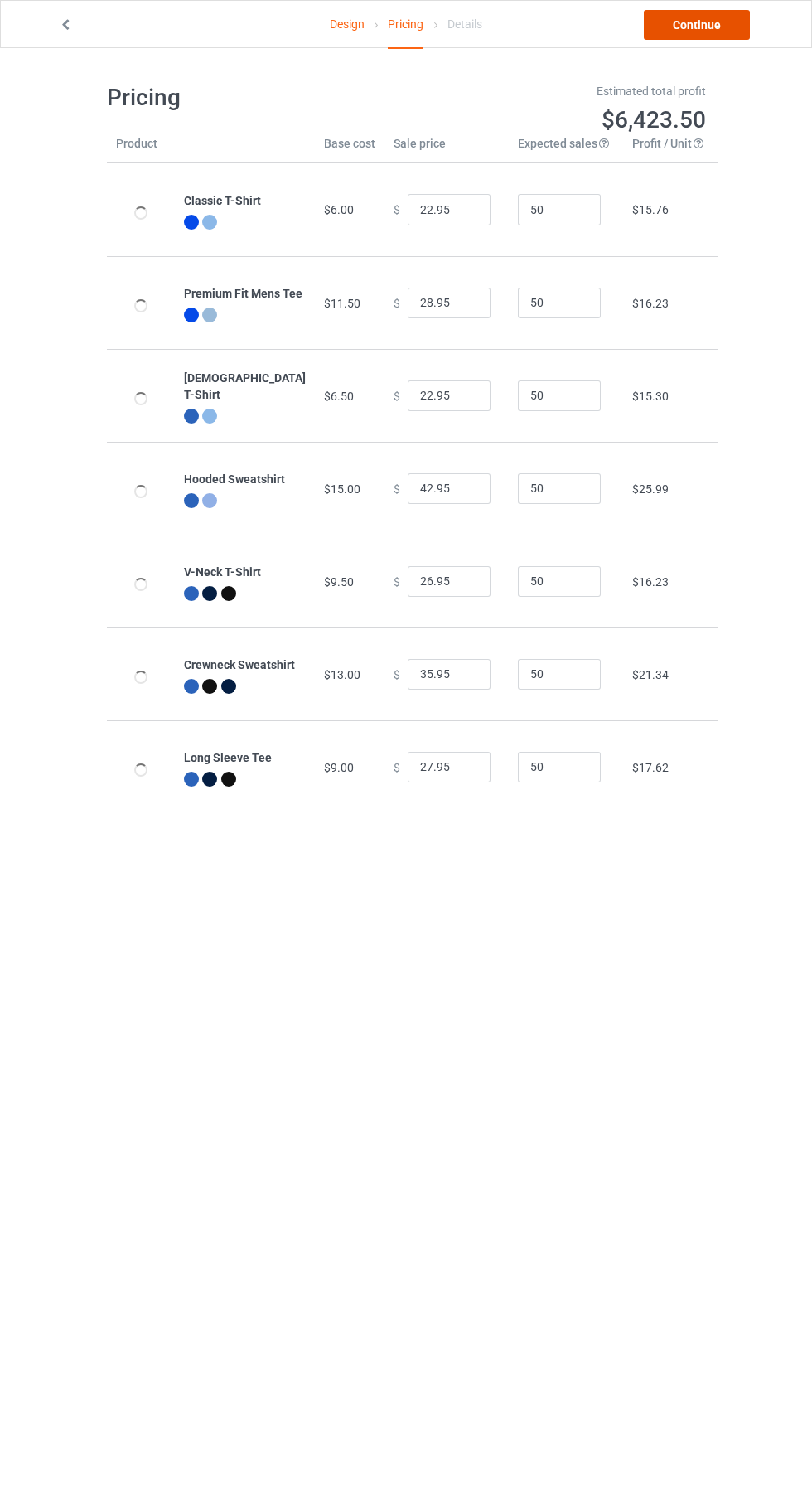
click at [722, 27] on link "Continue" at bounding box center [697, 25] width 106 height 30
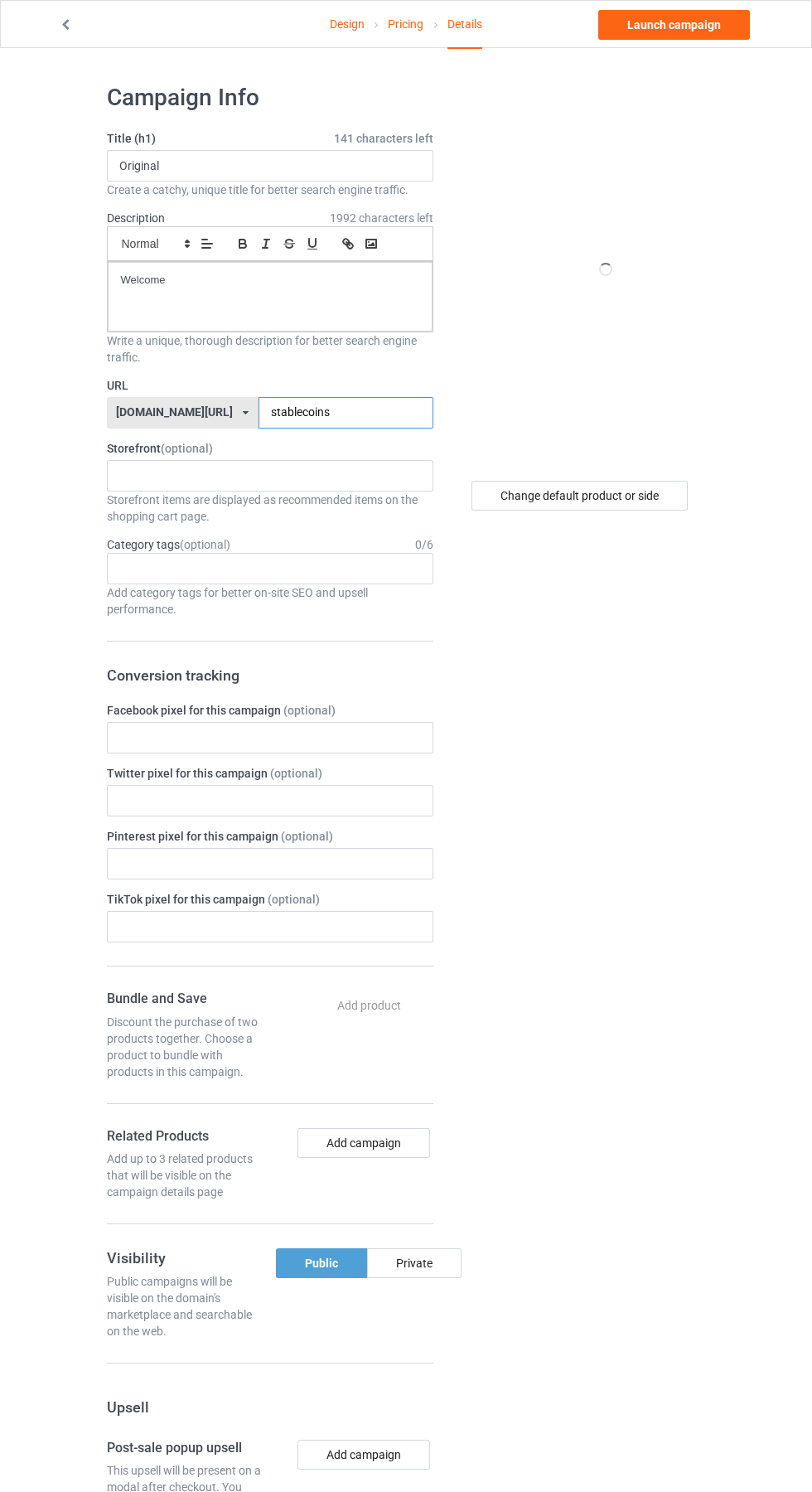
click at [370, 413] on input "stablecoins" at bounding box center [346, 413] width 175 height 32
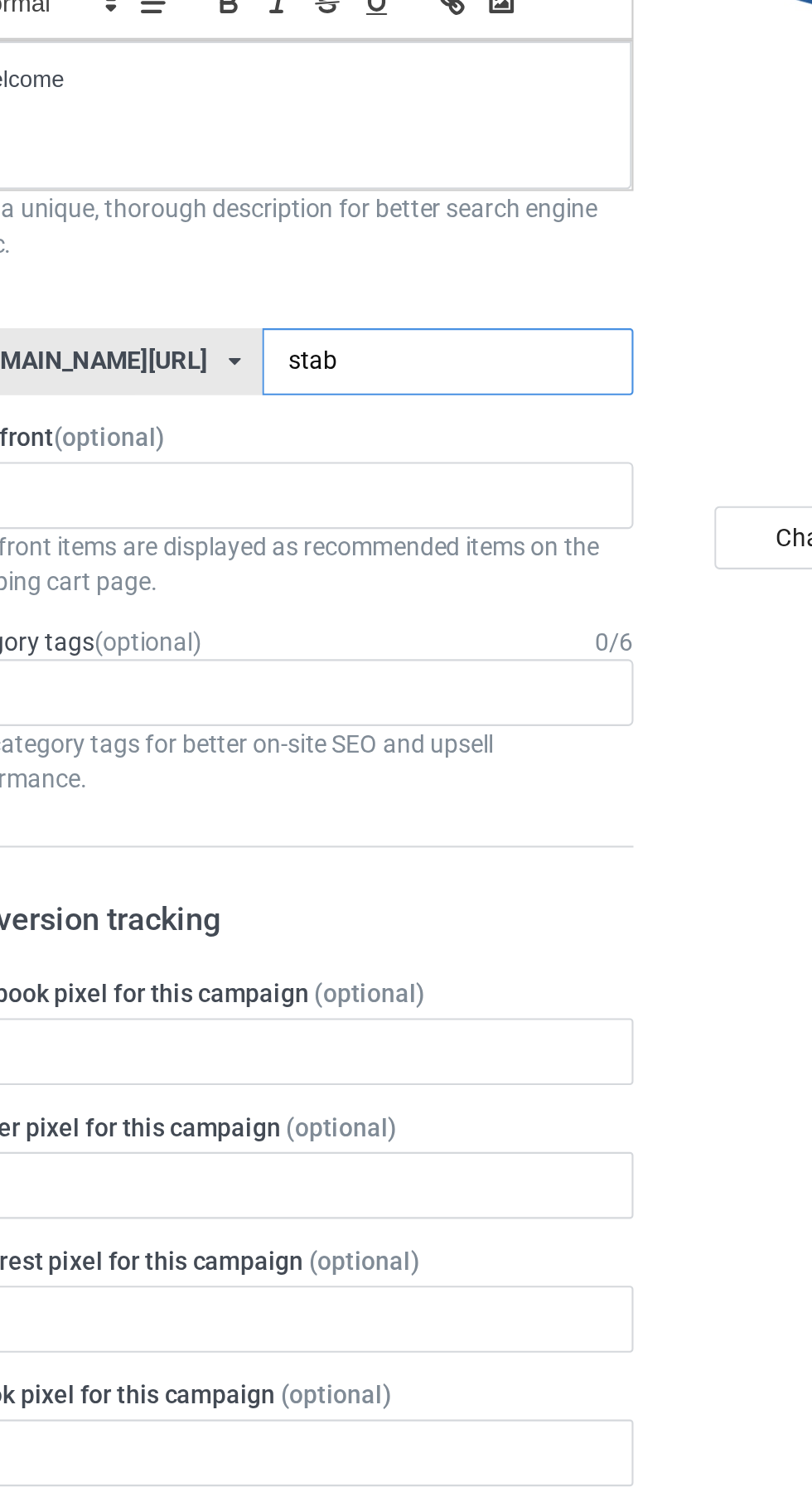
type input "sta"
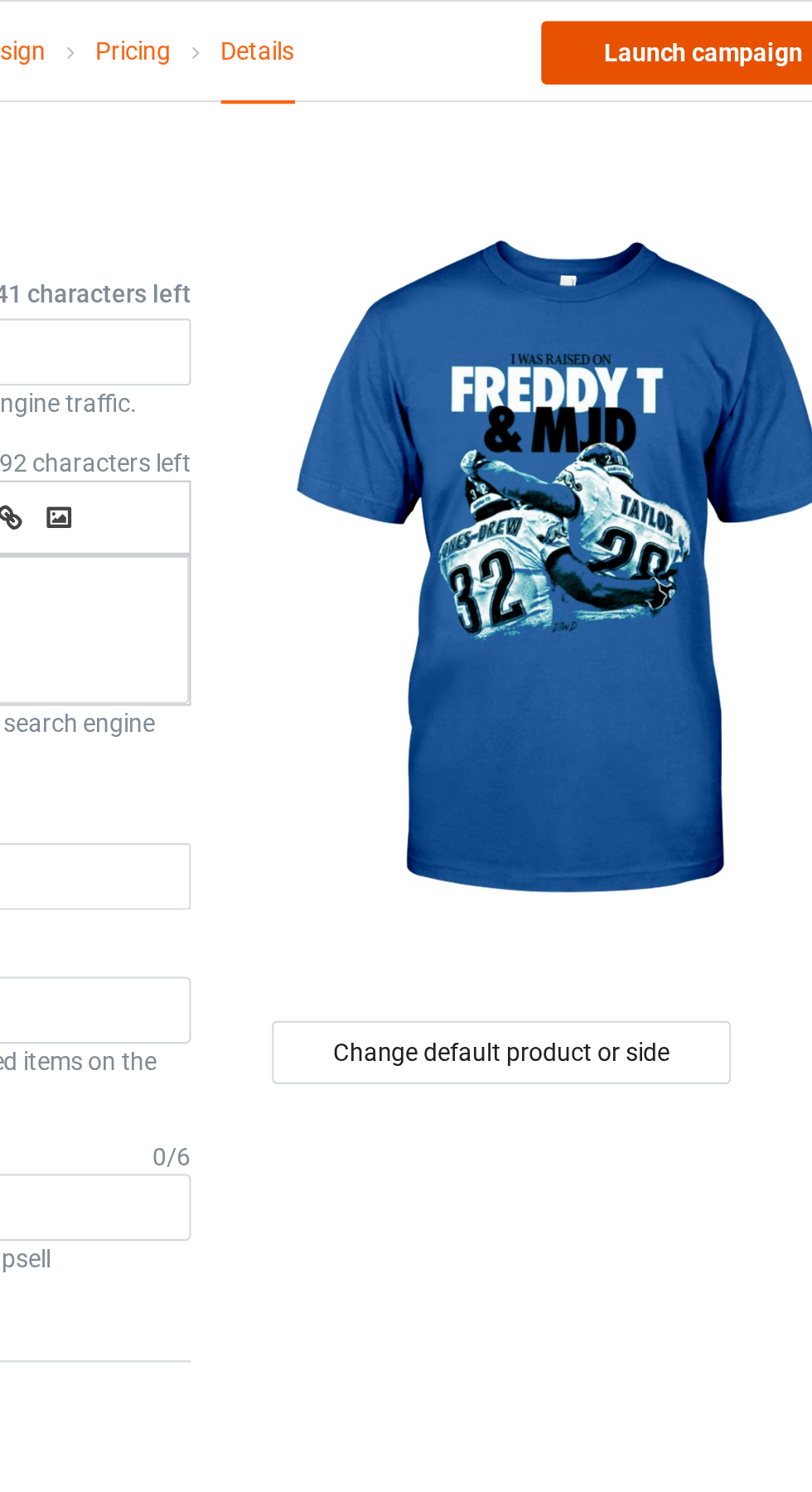
click at [691, 25] on link "Launch campaign" at bounding box center [674, 25] width 152 height 30
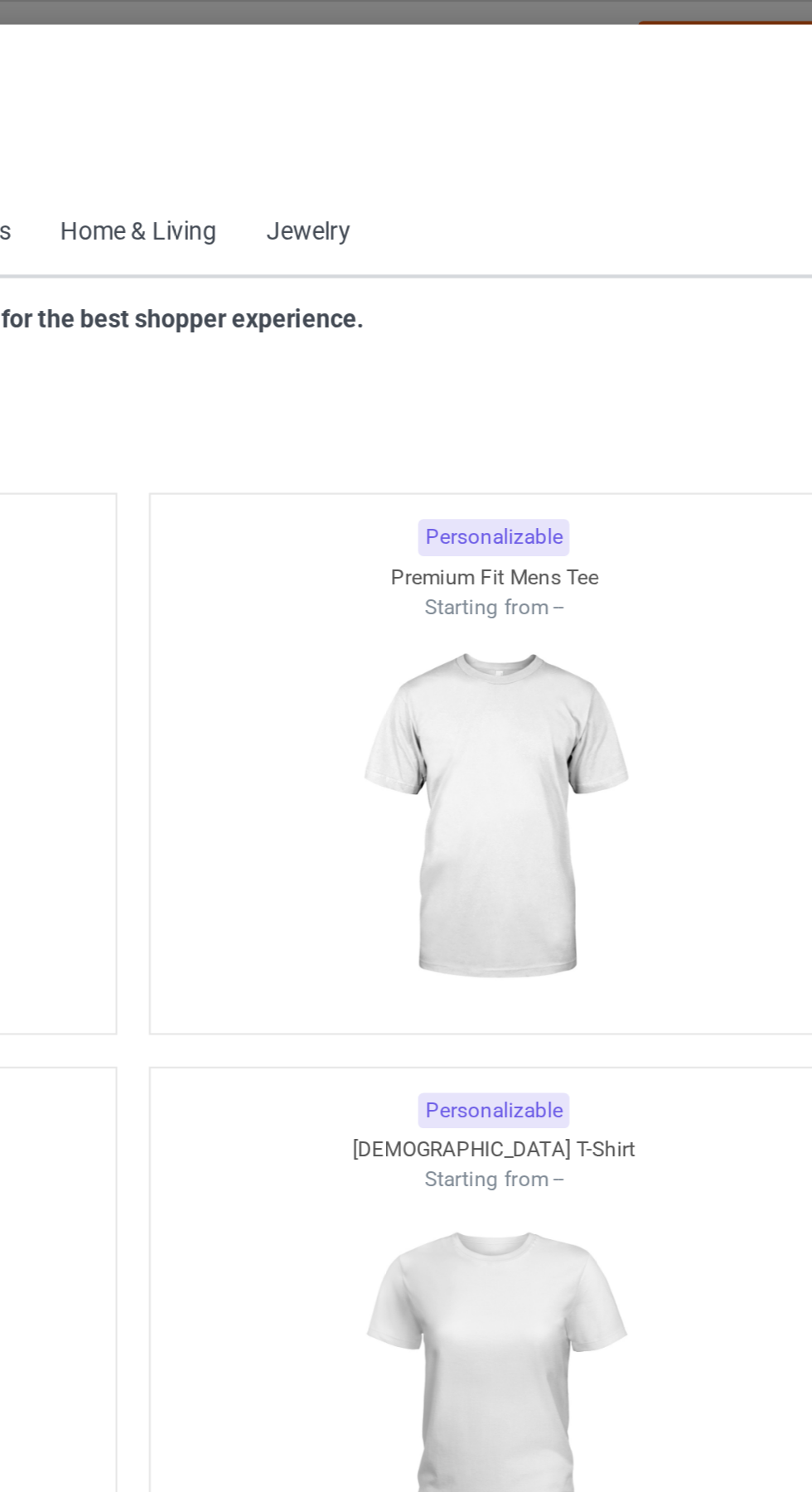
scroll to position [886, 0]
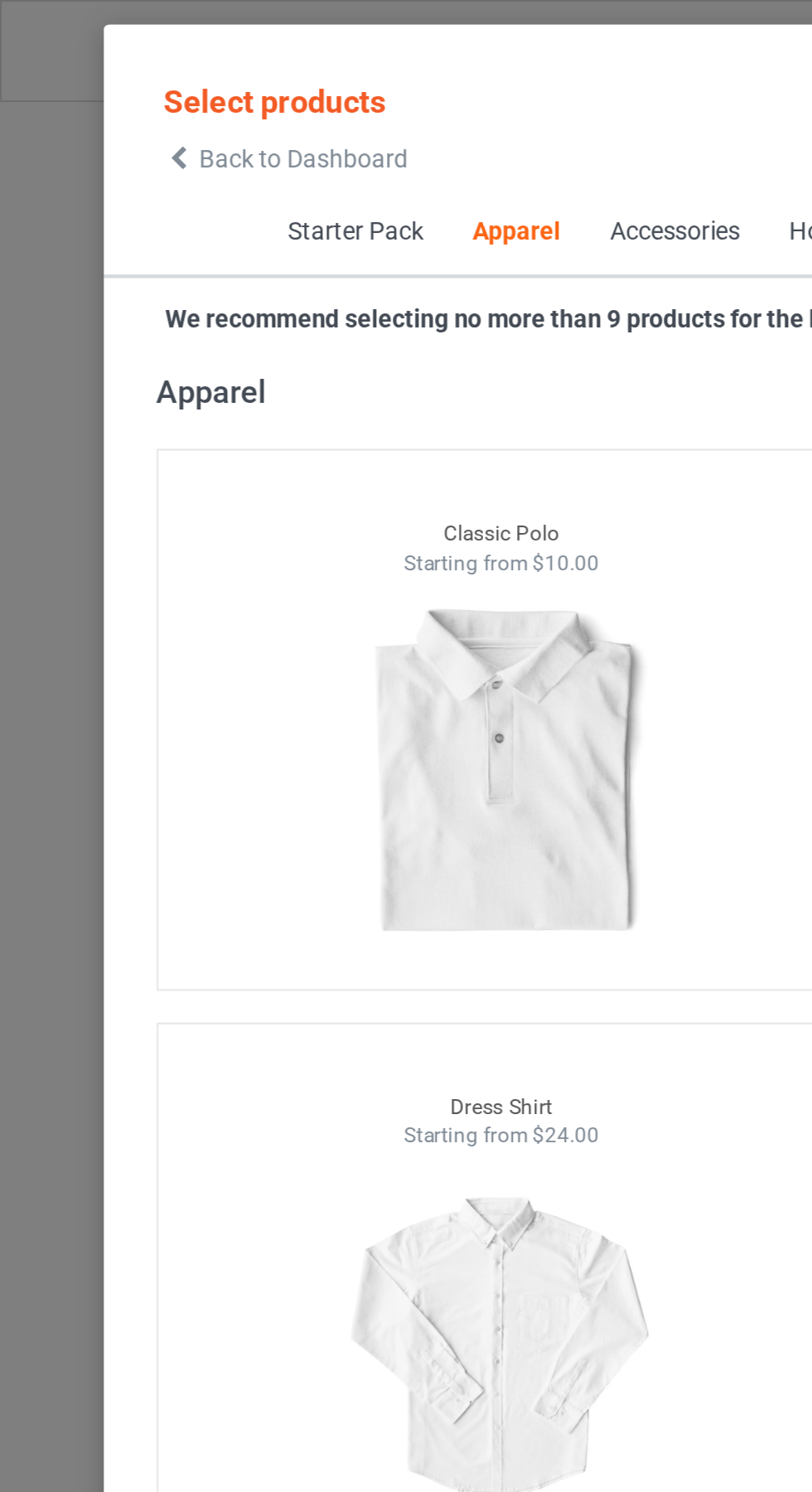
click at [102, 74] on span "Back to Dashboard" at bounding box center [143, 74] width 98 height 13
